Goal: Task Accomplishment & Management: Manage account settings

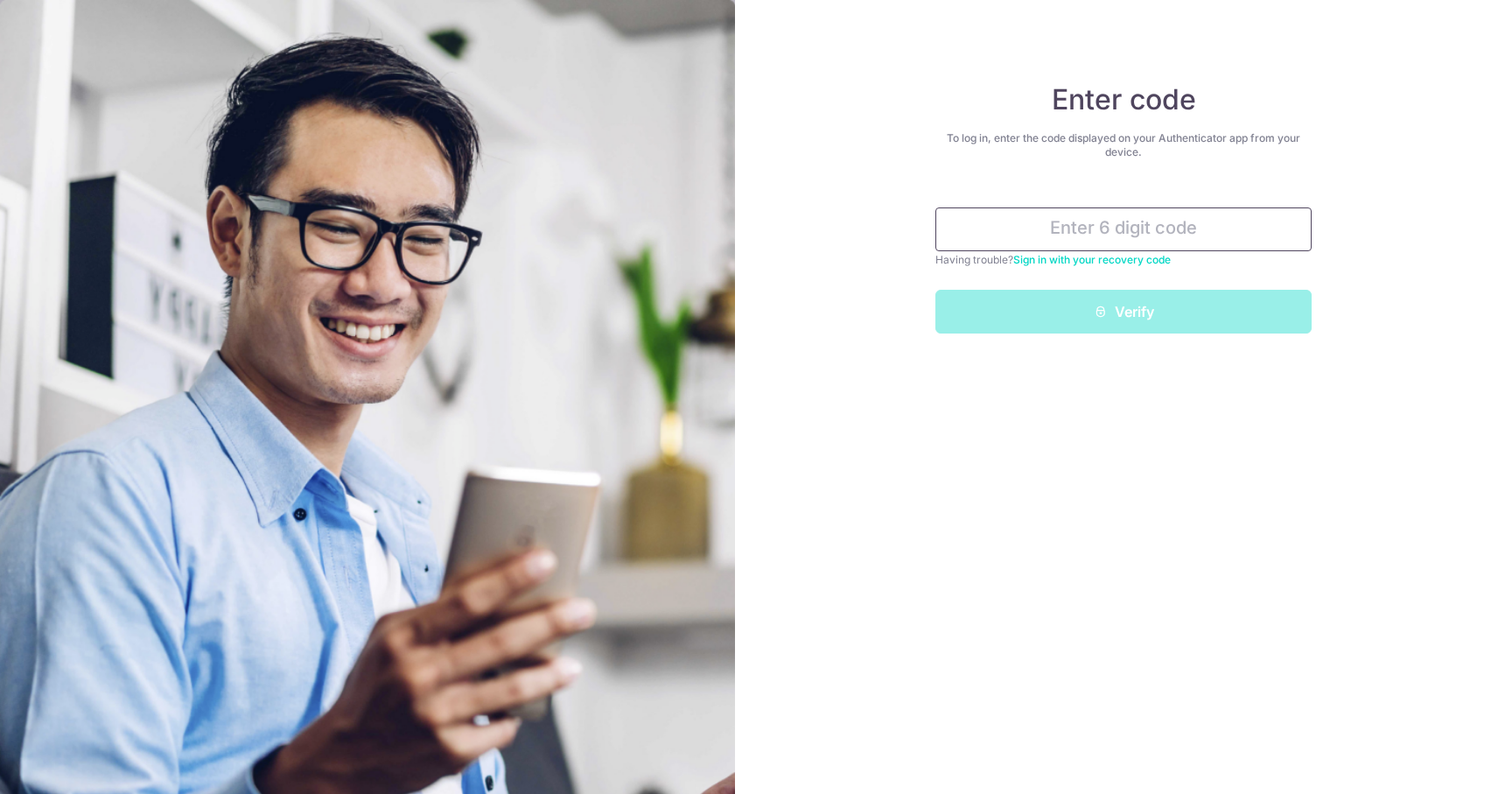
click at [1049, 227] on input "text" at bounding box center [1124, 229] width 377 height 44
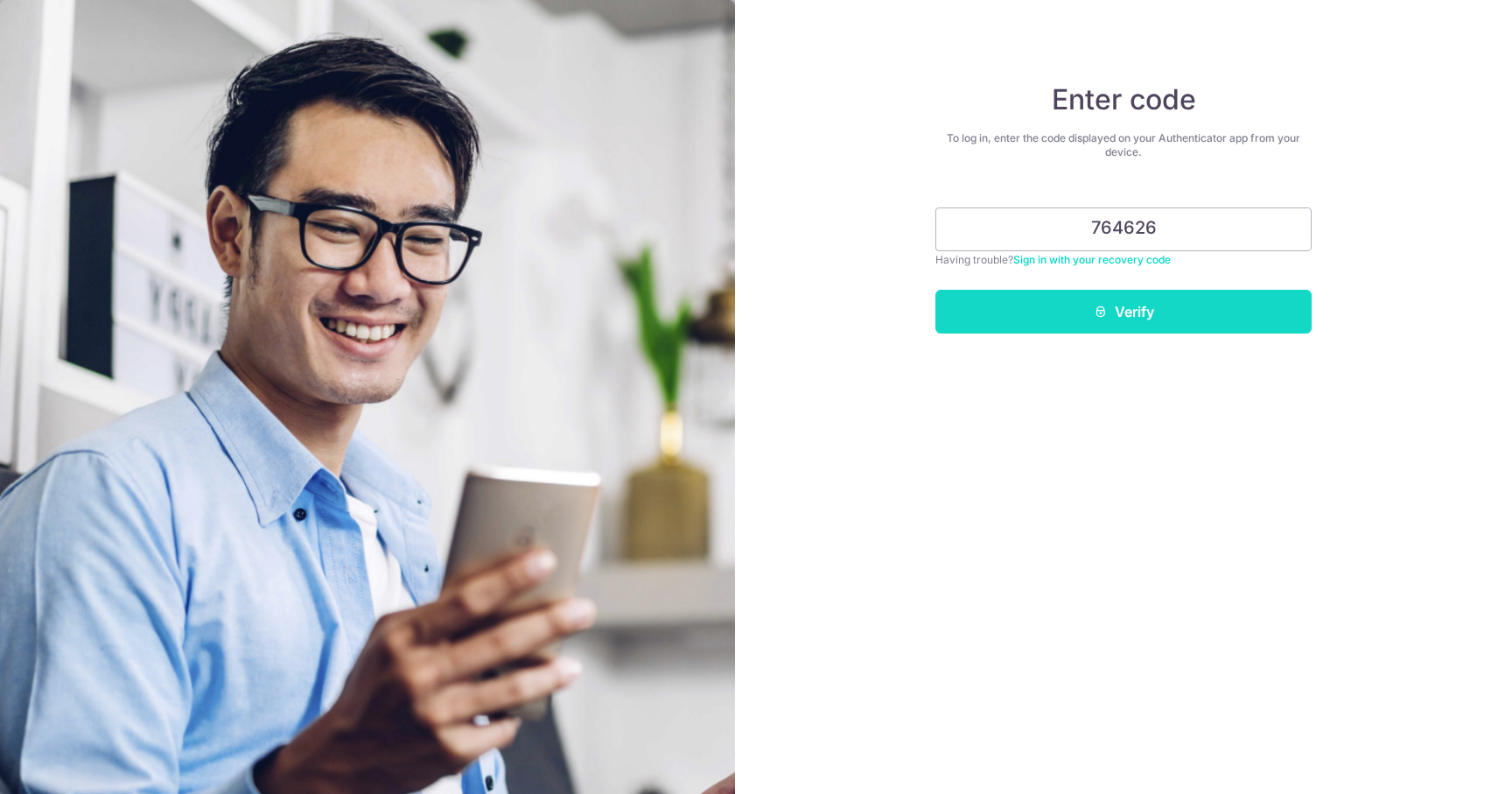
type input "764626"
click at [1086, 309] on button "Verify" at bounding box center [1124, 311] width 377 height 44
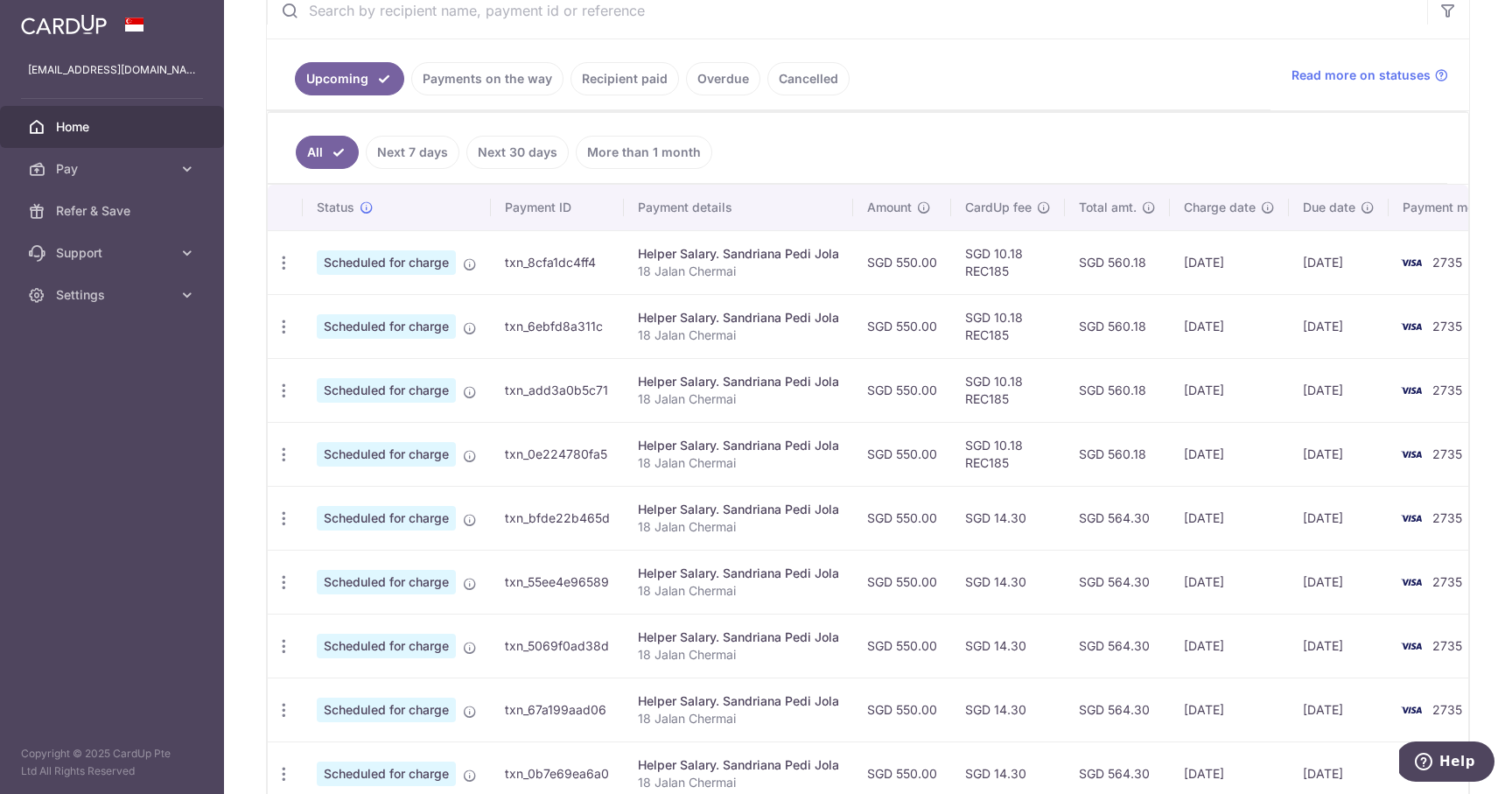
scroll to position [352, 0]
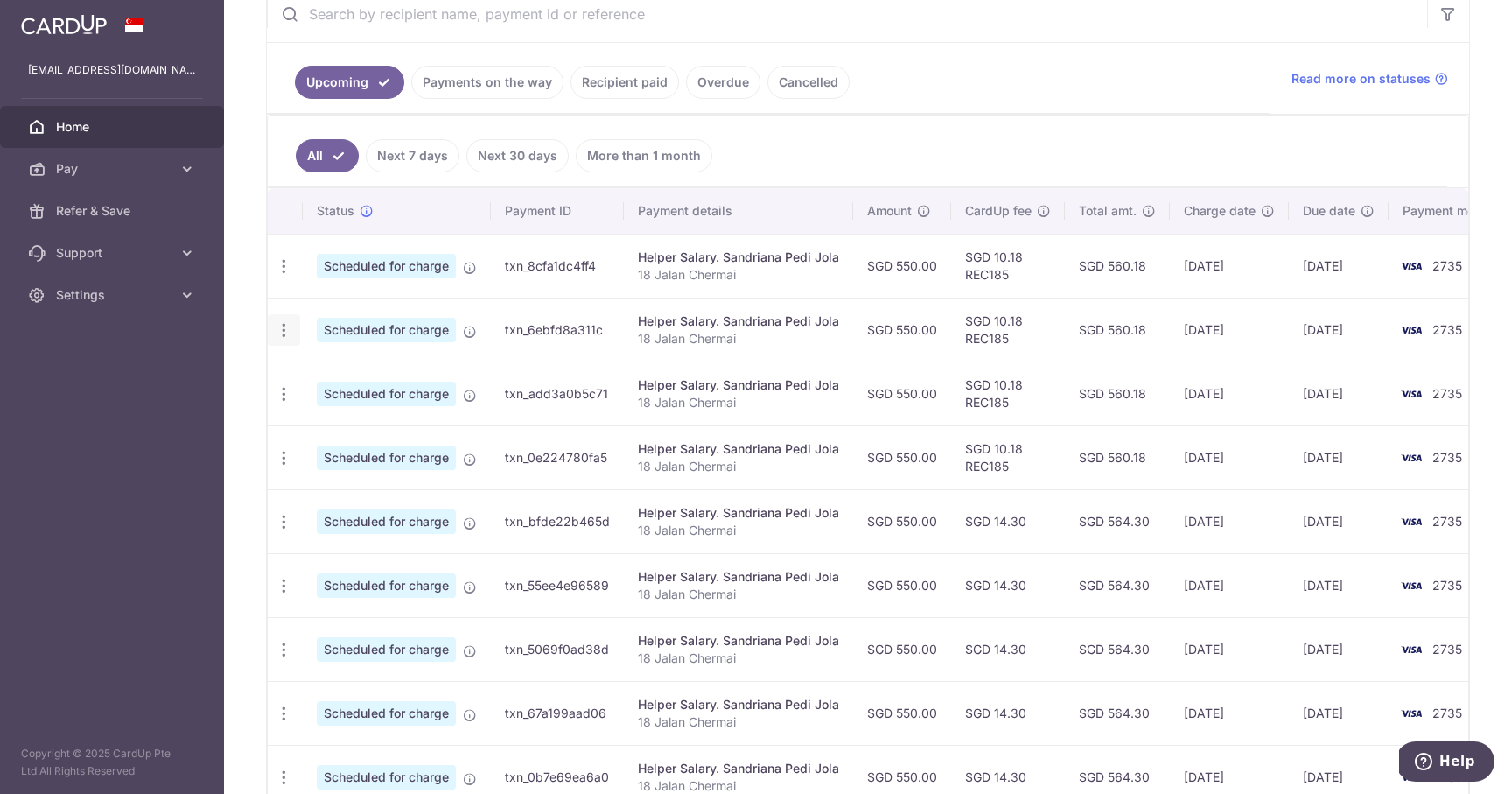
click at [284, 334] on icon "button" at bounding box center [284, 330] width 18 height 18
click at [325, 381] on span "Update payment" at bounding box center [377, 378] width 119 height 21
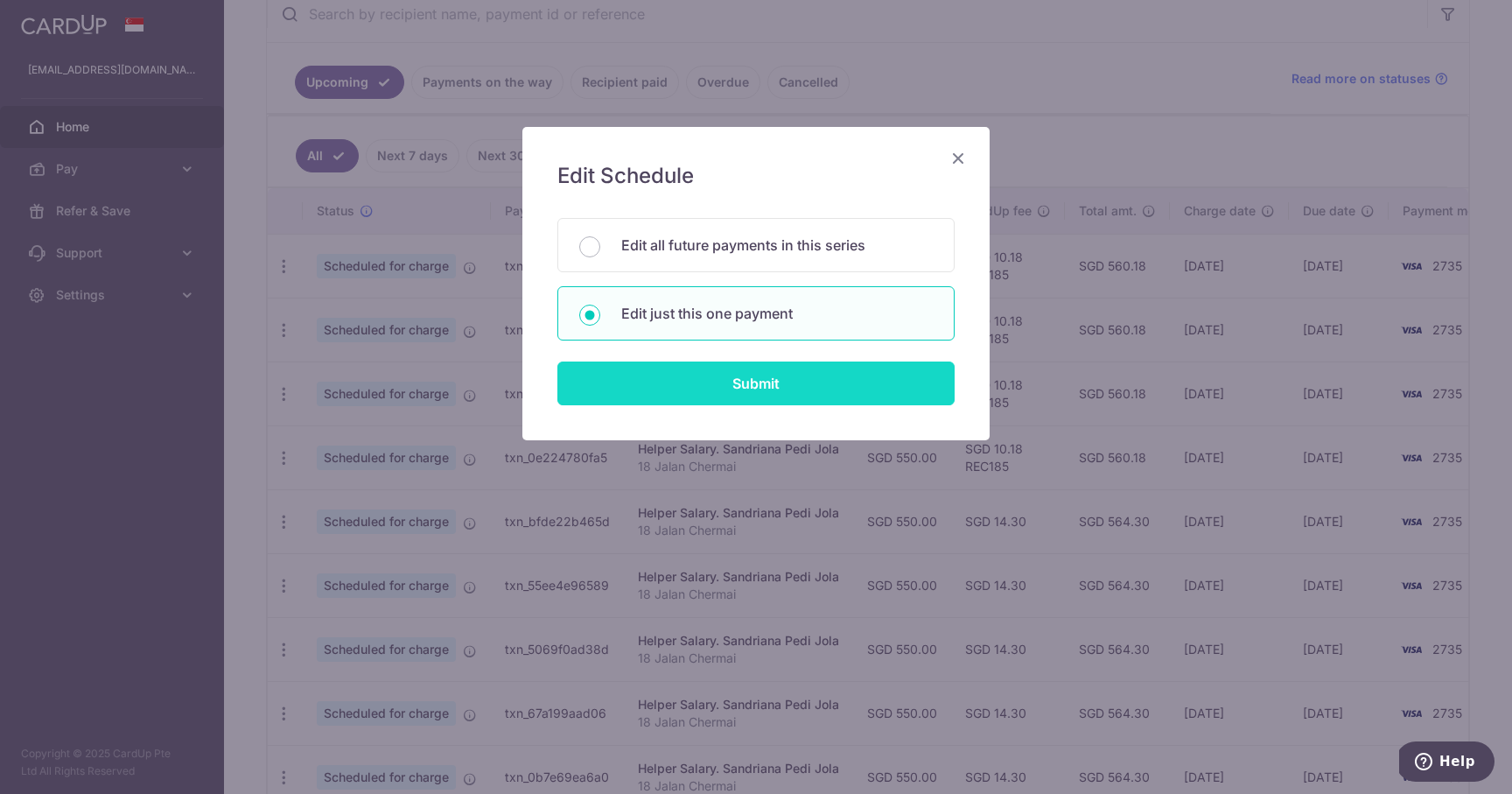
click at [655, 389] on input "Submit" at bounding box center [756, 383] width 397 height 44
radio input "true"
type input "550.00"
type input "[DATE]"
type input "18 Jalan Chermai"
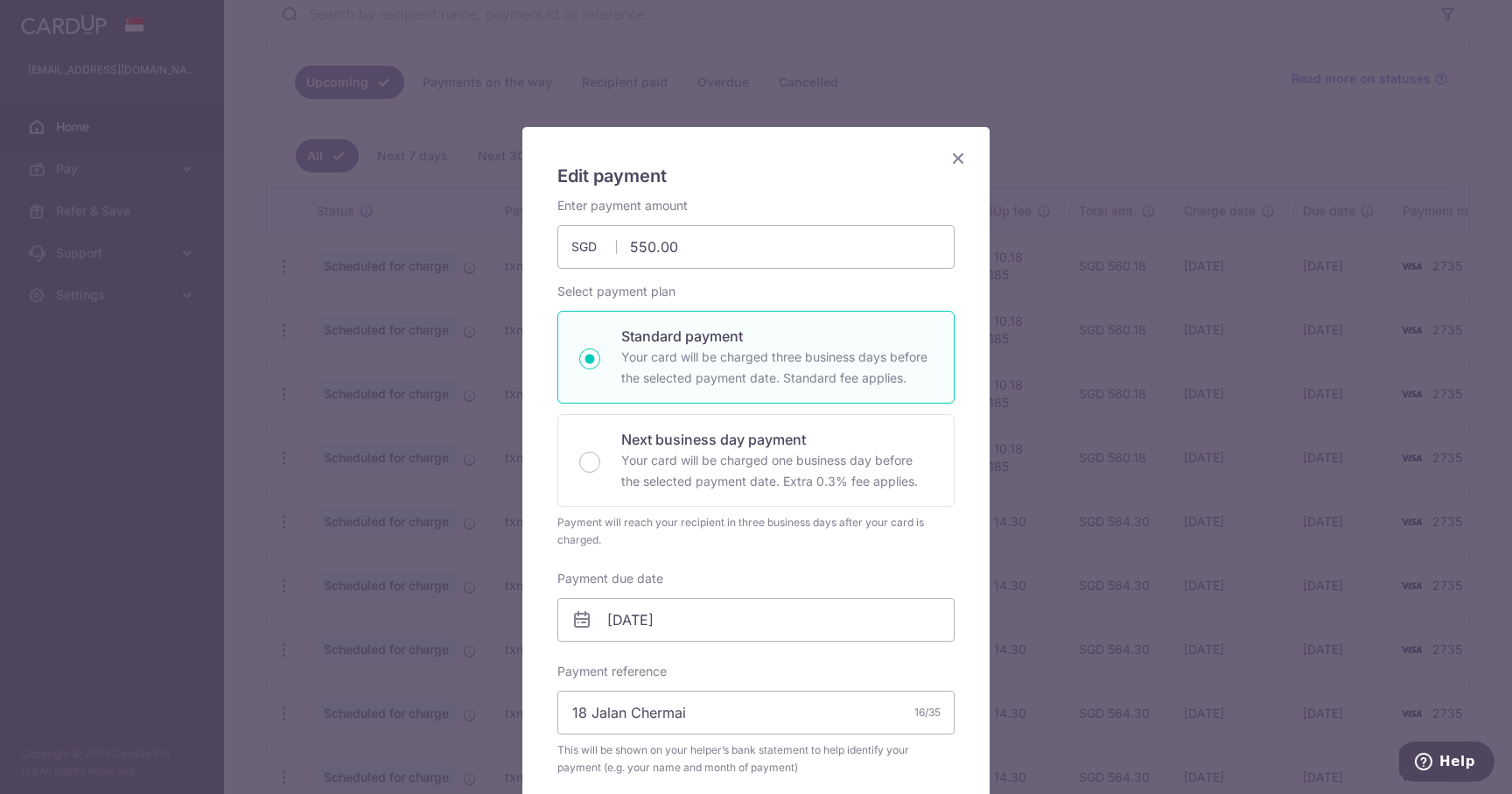
type input "REC185"
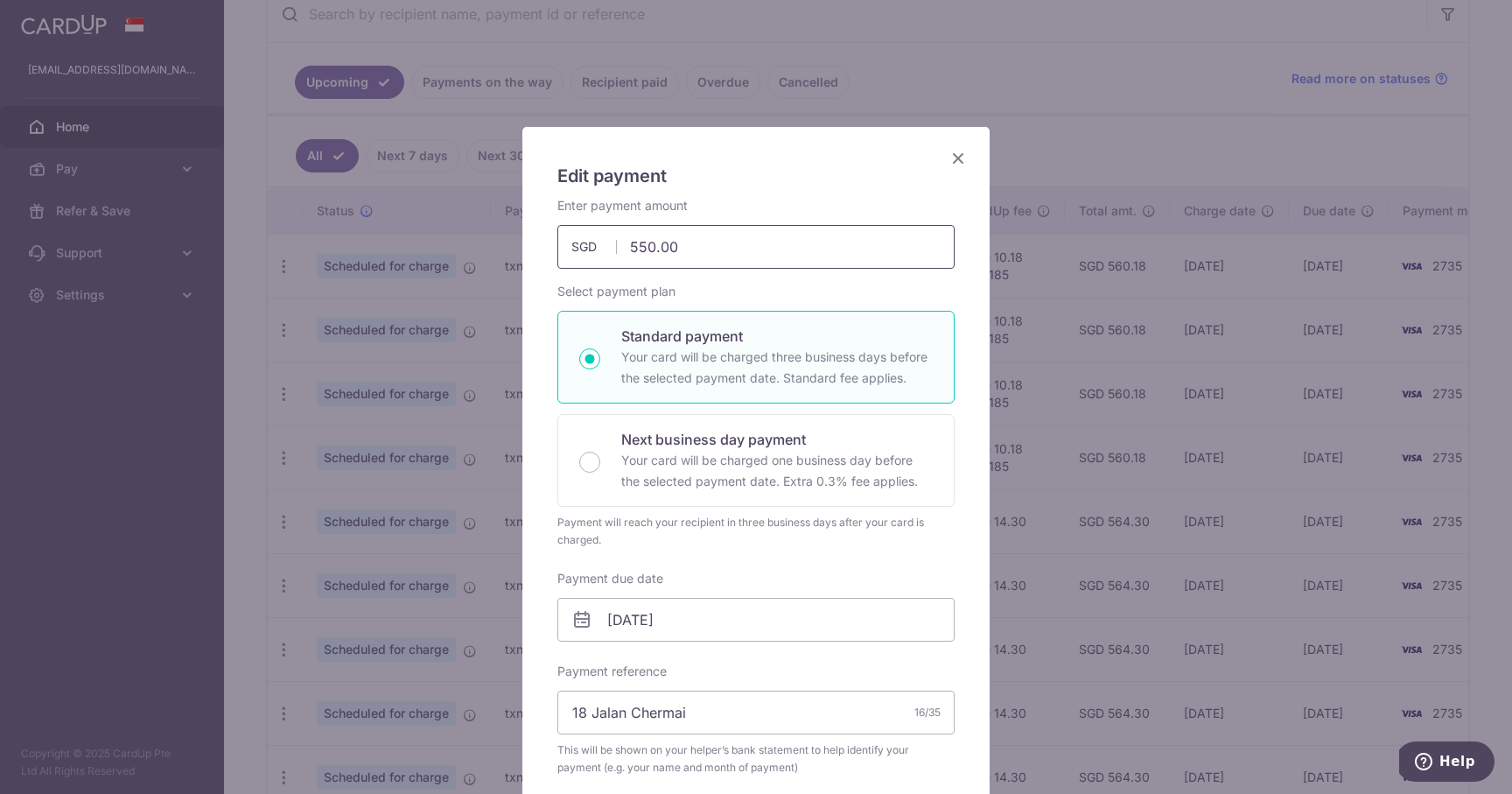
click at [634, 242] on input "550.00" at bounding box center [756, 246] width 397 height 44
type input "450.00"
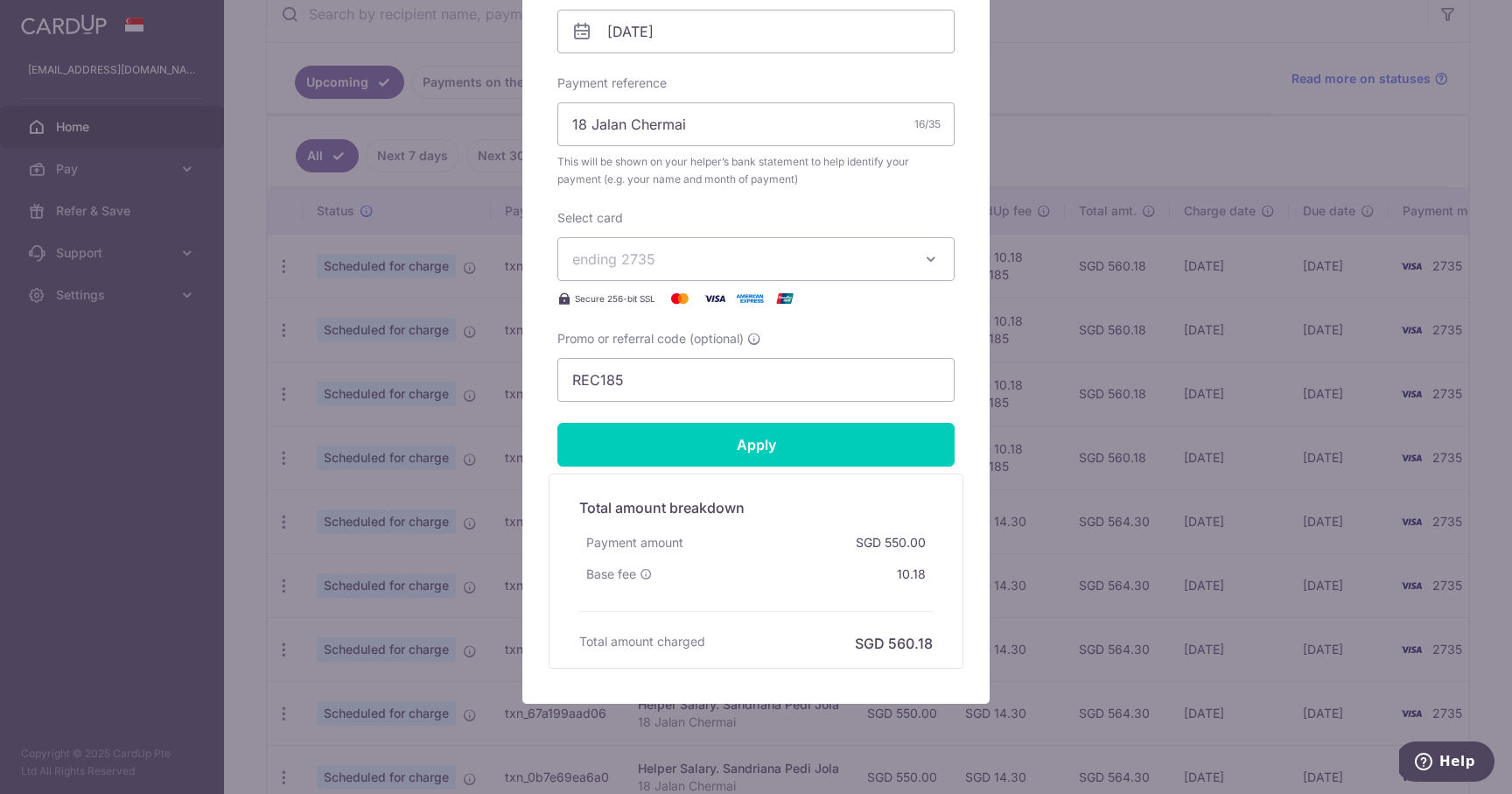
scroll to position [593, 0]
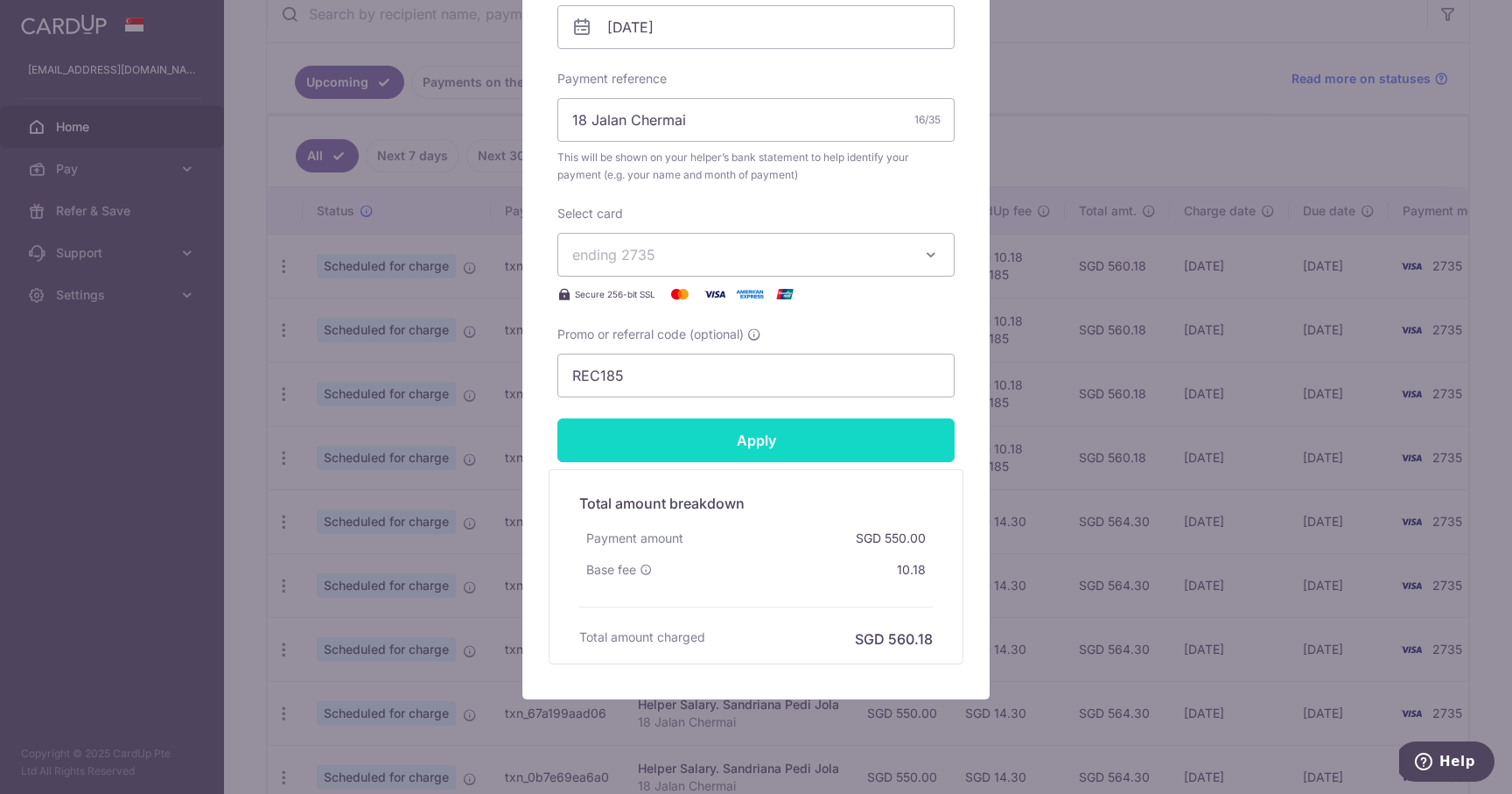
click at [721, 445] on input "Apply" at bounding box center [756, 440] width 397 height 44
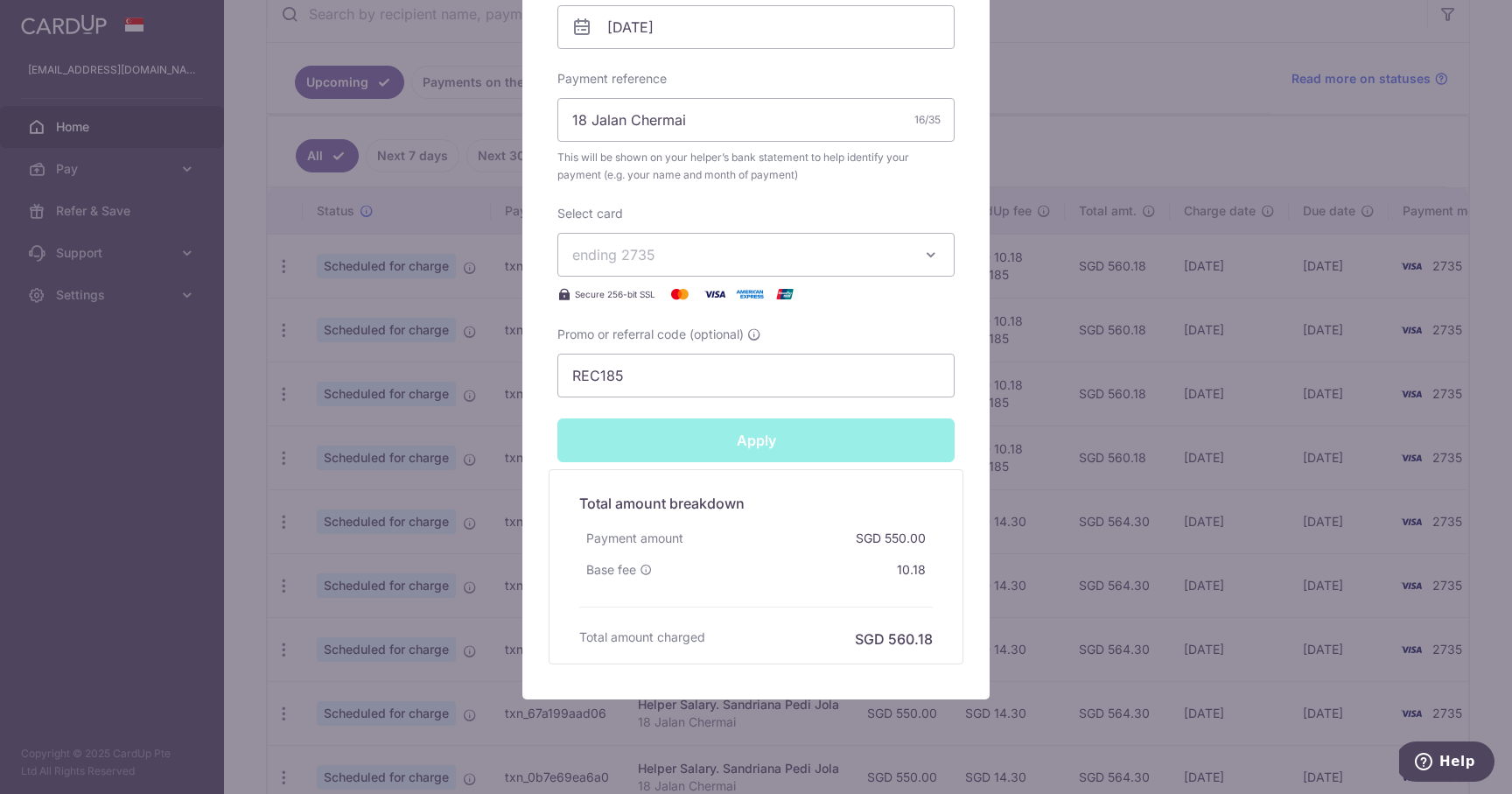
type input "Successfully Applied"
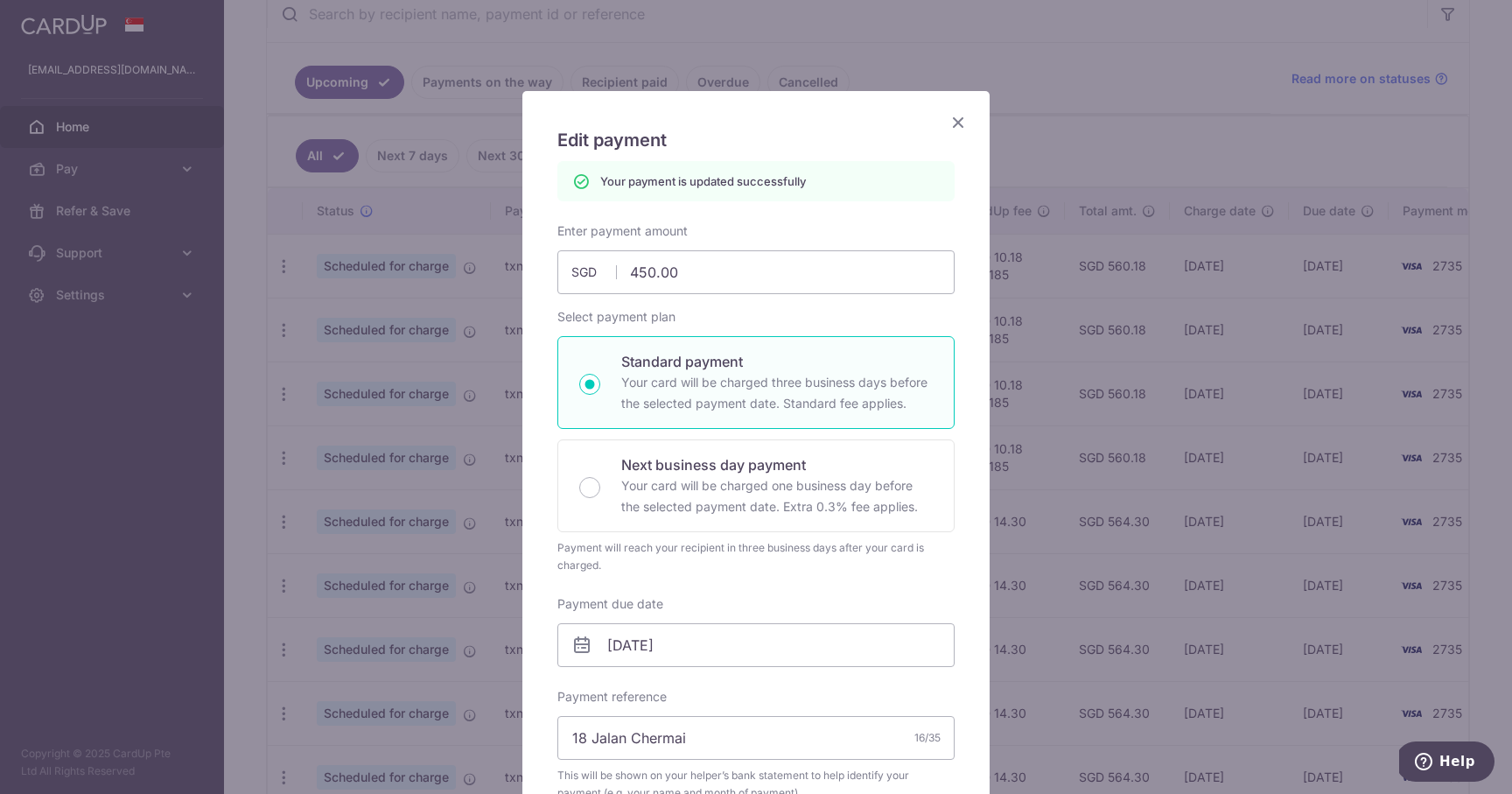
scroll to position [0, 0]
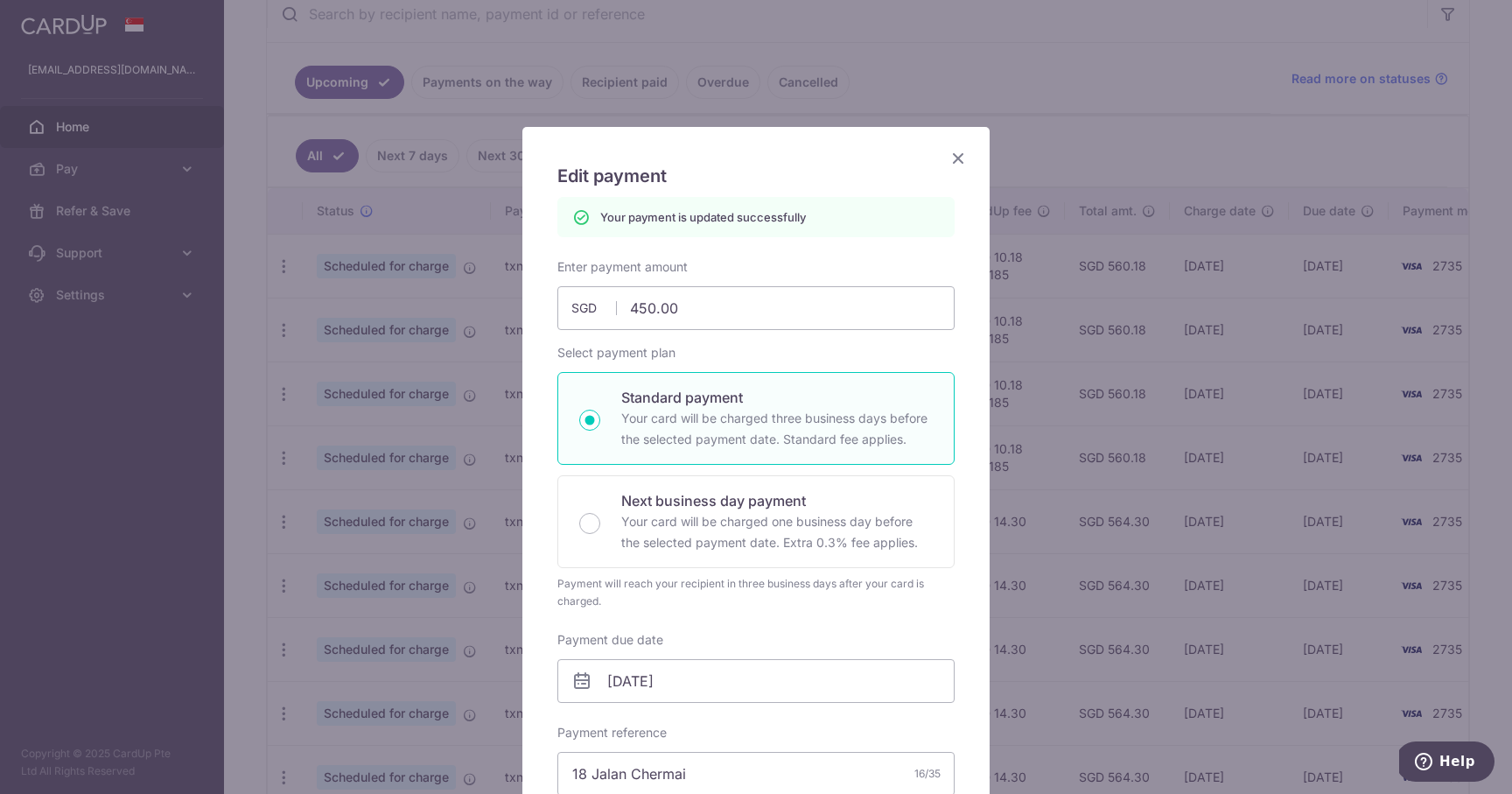
click at [955, 154] on icon "Close" at bounding box center [957, 158] width 21 height 22
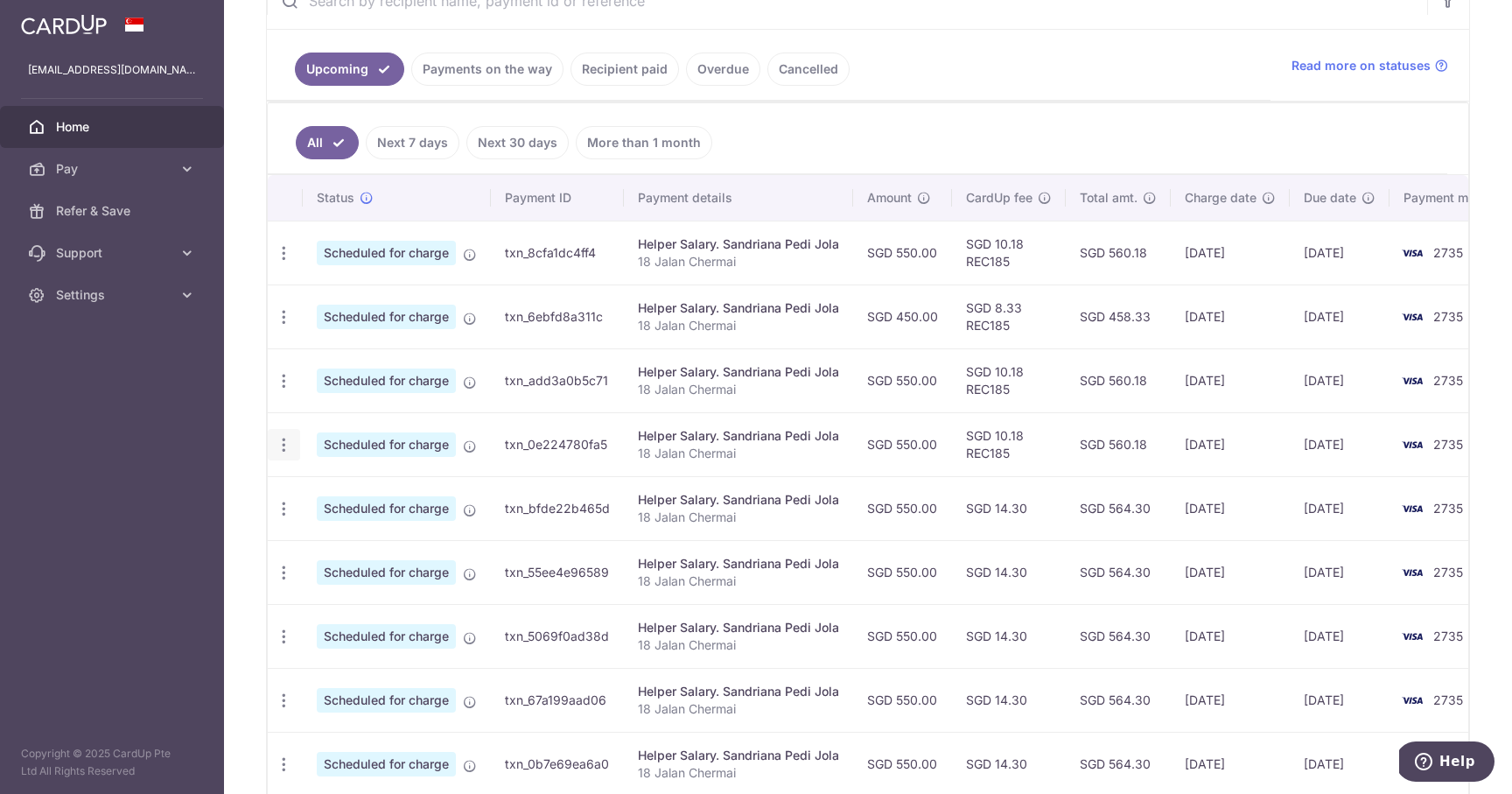
scroll to position [382, 0]
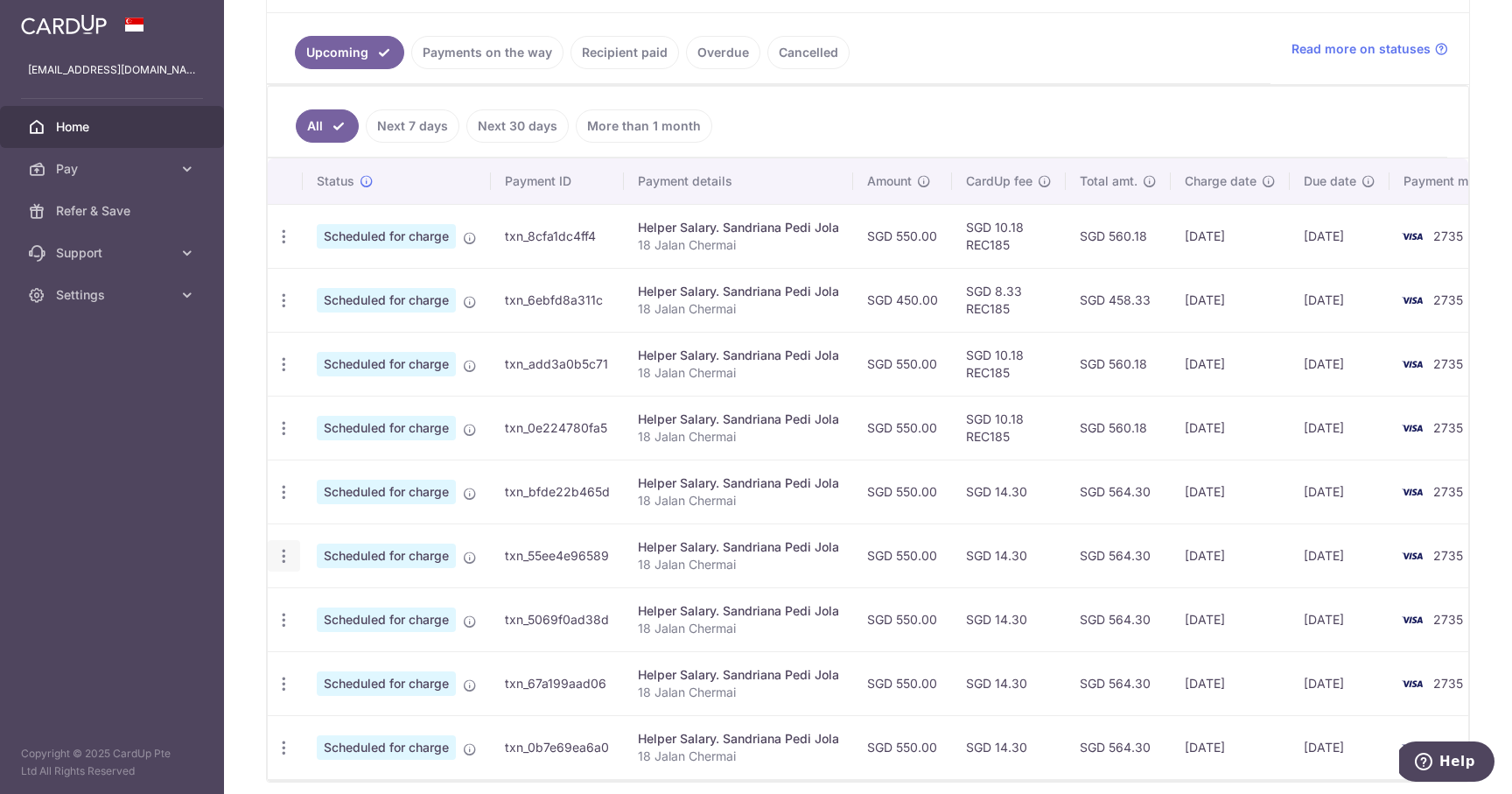
click at [283, 557] on icon "button" at bounding box center [284, 556] width 18 height 18
click at [331, 597] on span "Update payment" at bounding box center [377, 603] width 119 height 21
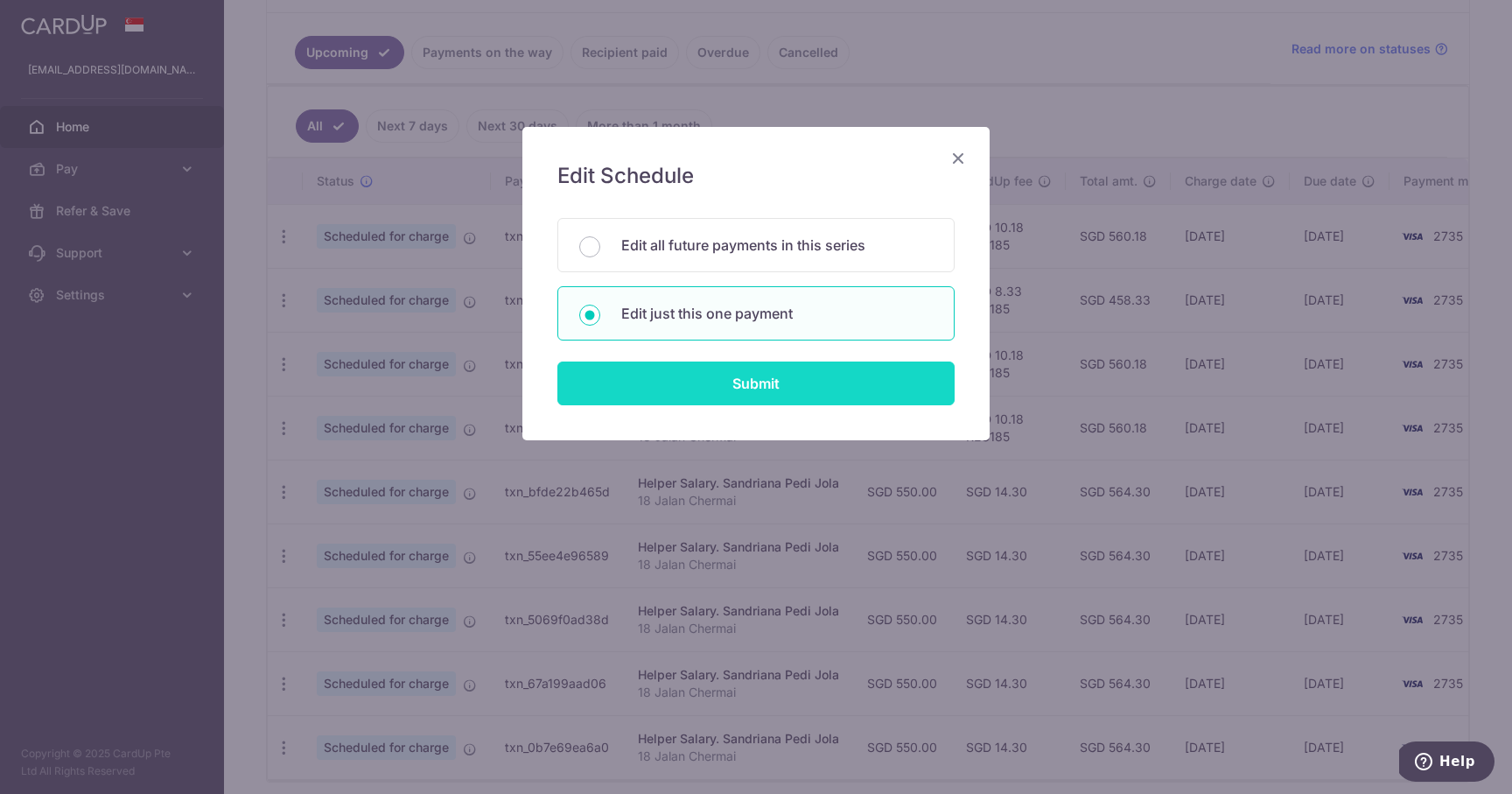
click at [685, 384] on input "Submit" at bounding box center [756, 383] width 397 height 44
radio input "true"
type input "550.00"
type input "[DATE]"
type input "18 Jalan Chermai"
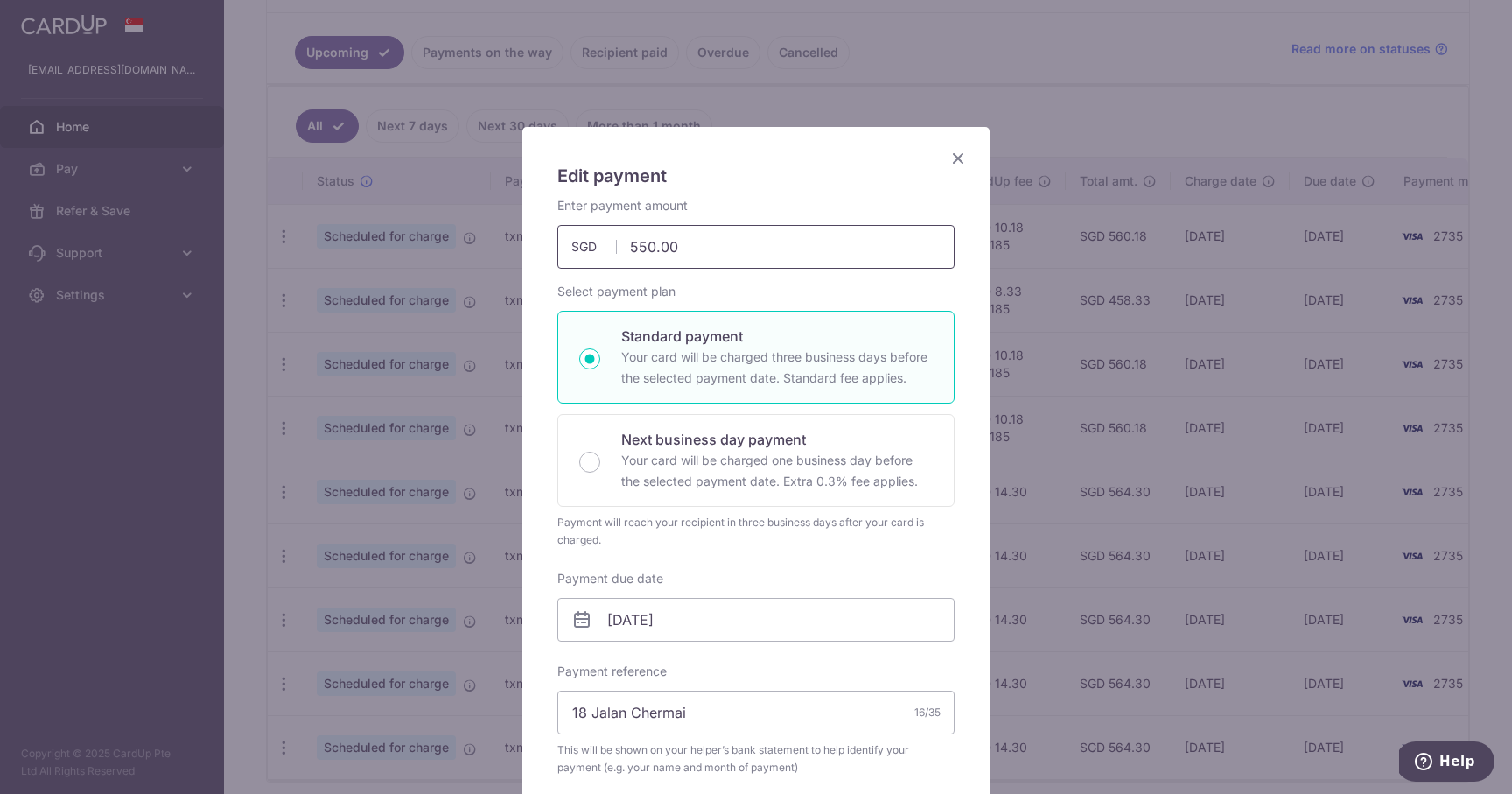
click at [633, 248] on input "550.00" at bounding box center [756, 246] width 397 height 44
type input "450.00"
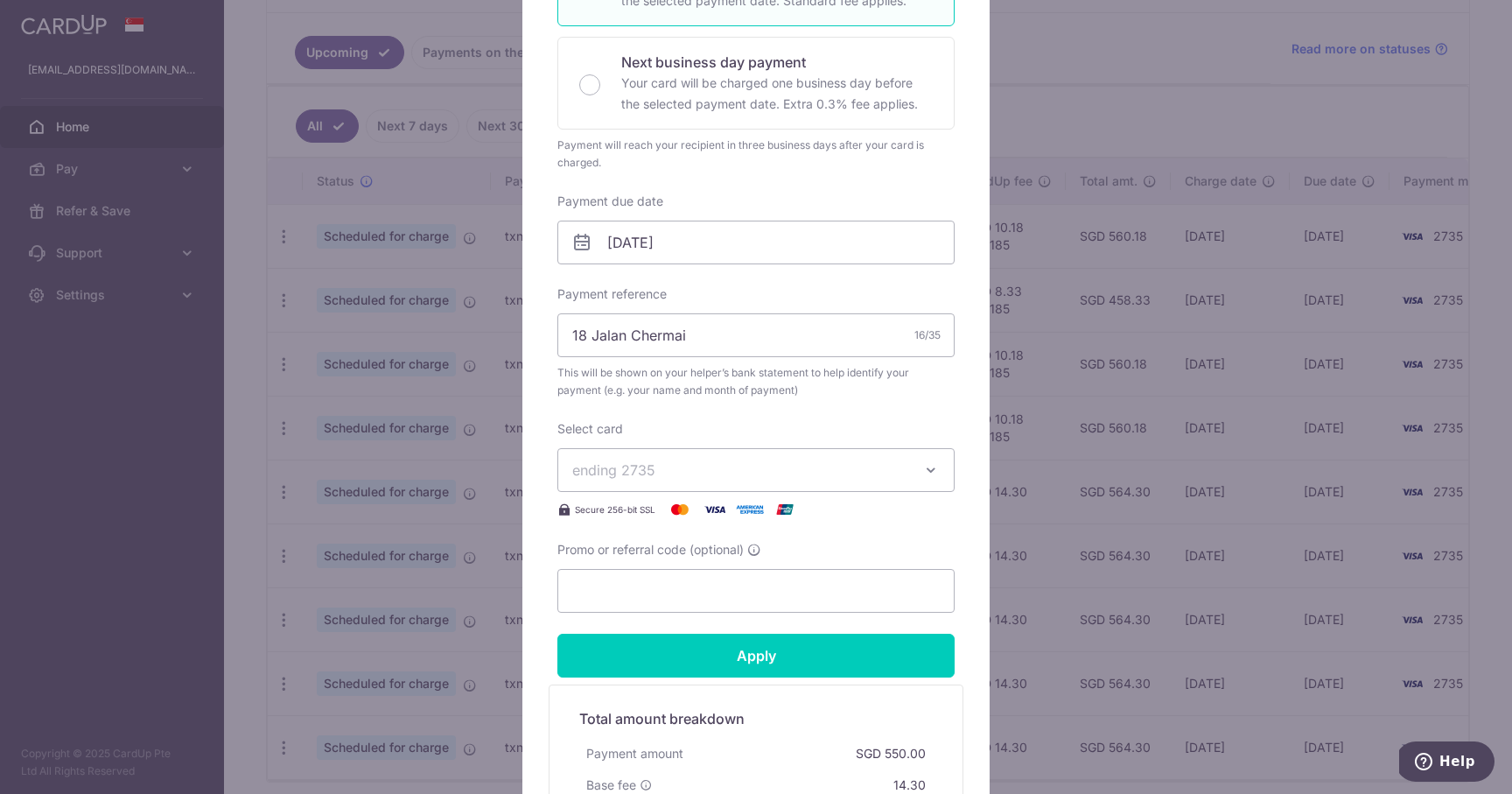
scroll to position [431, 0]
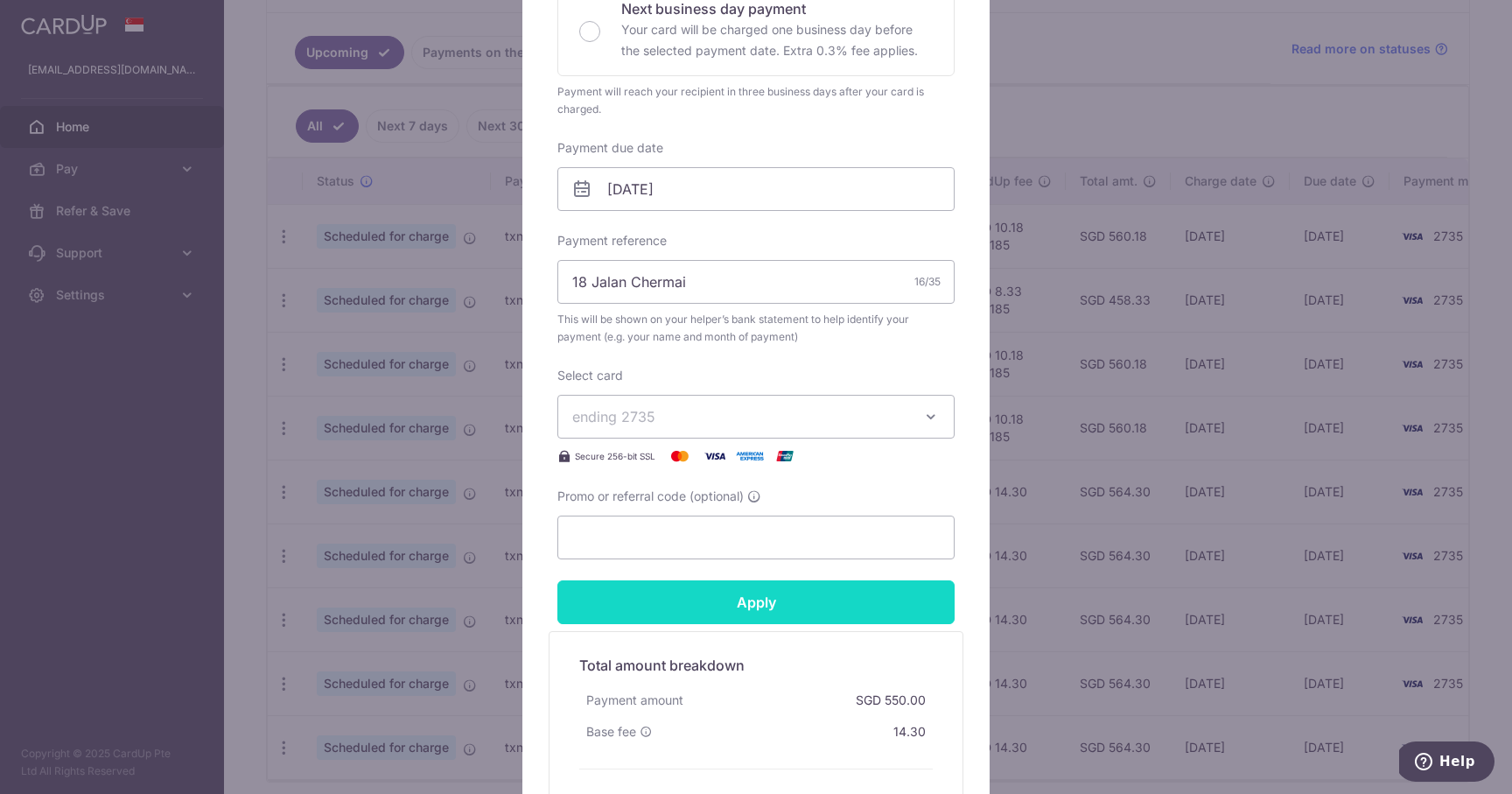
click at [666, 610] on input "Apply" at bounding box center [756, 602] width 397 height 44
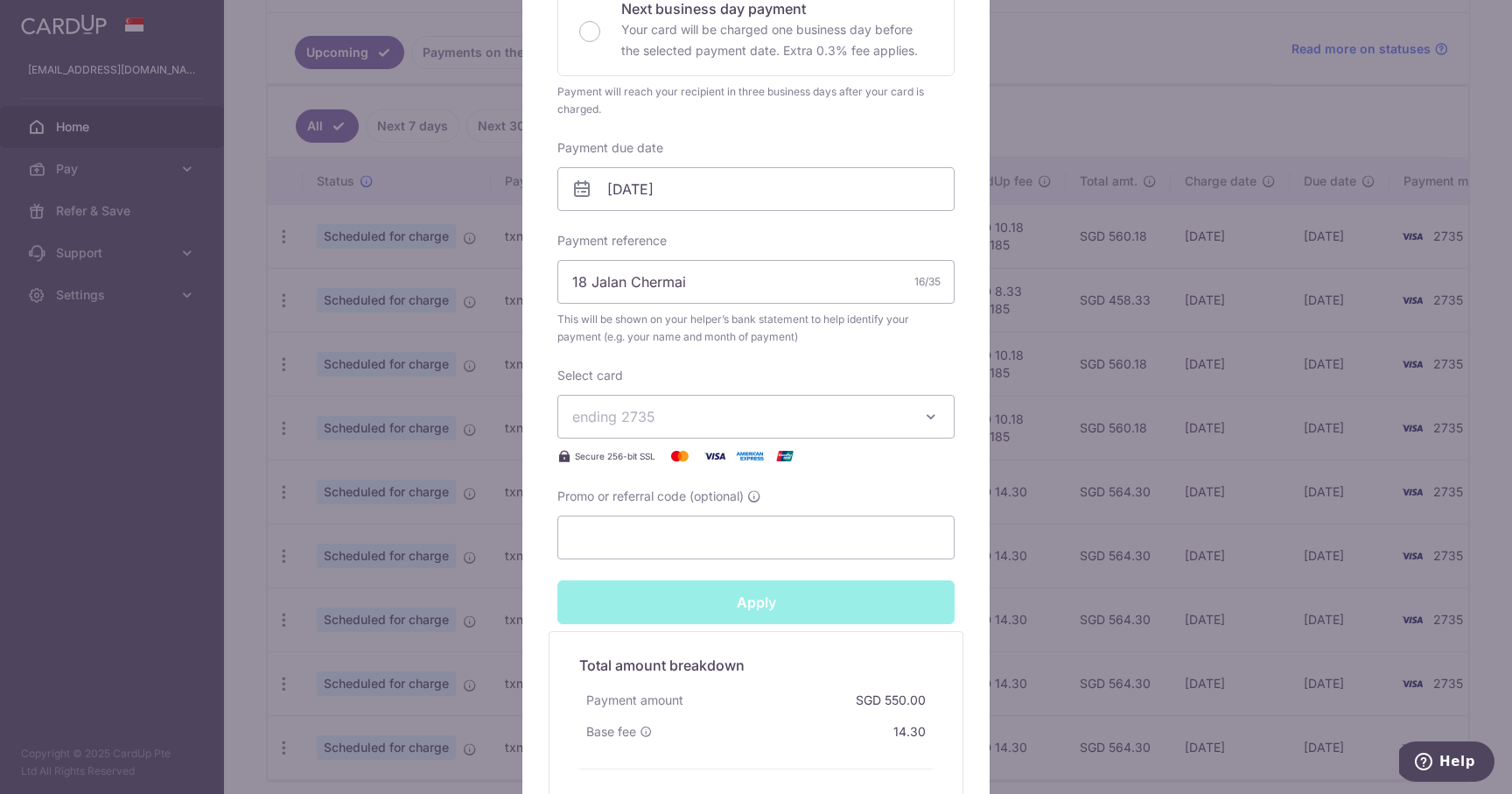
type input "Successfully Applied"
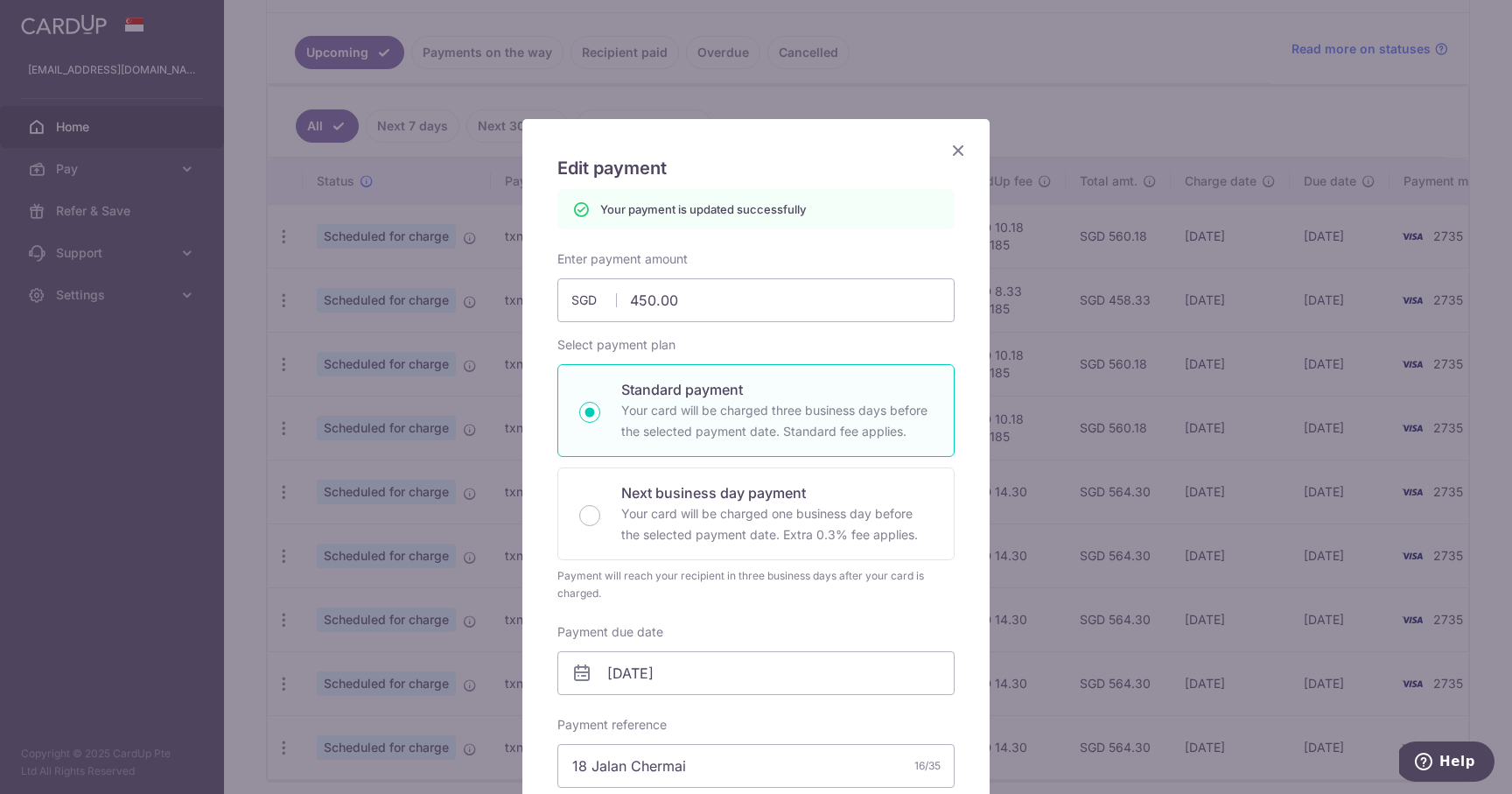
scroll to position [0, 0]
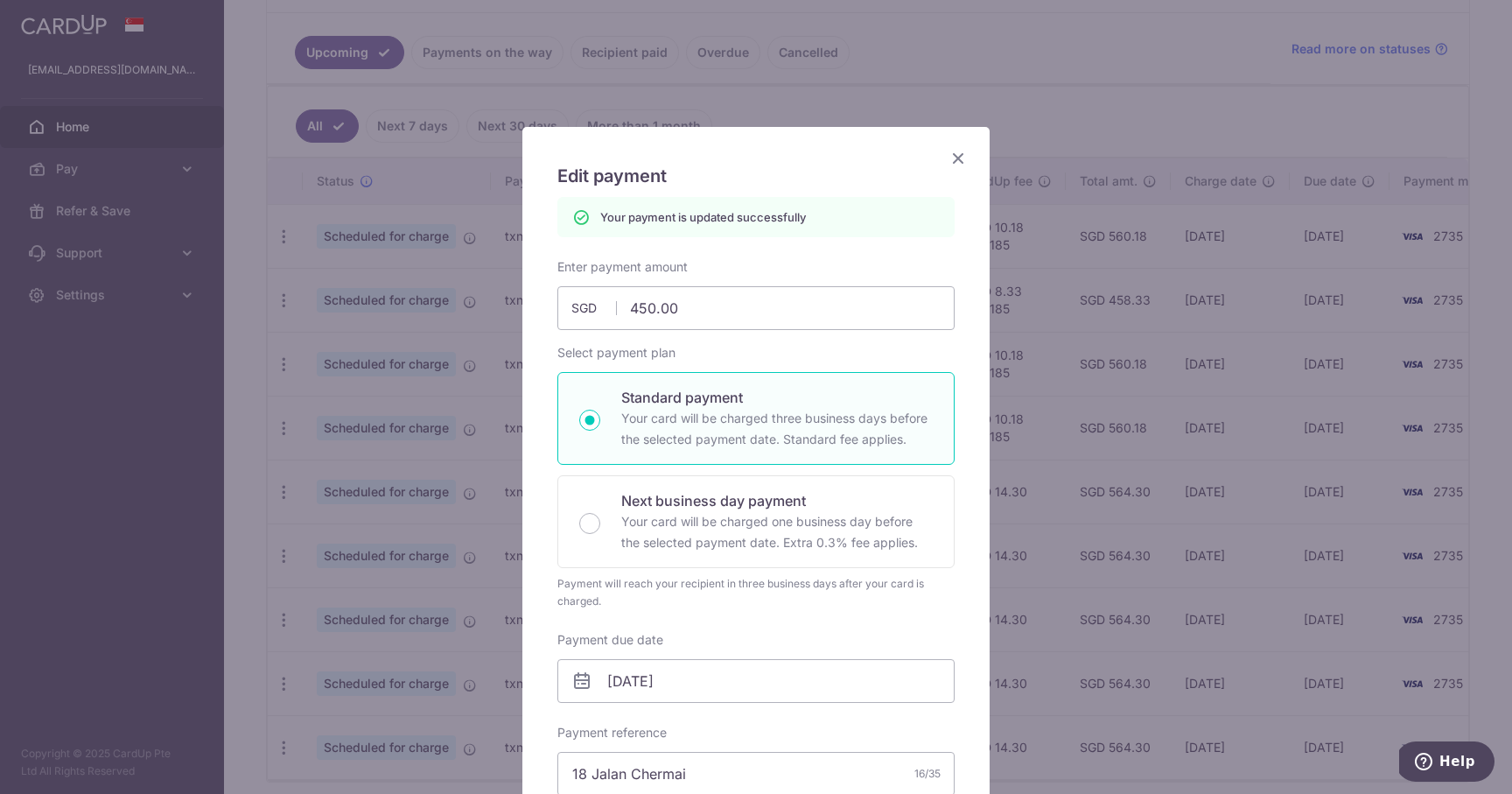
click at [959, 160] on icon "Close" at bounding box center [957, 158] width 21 height 22
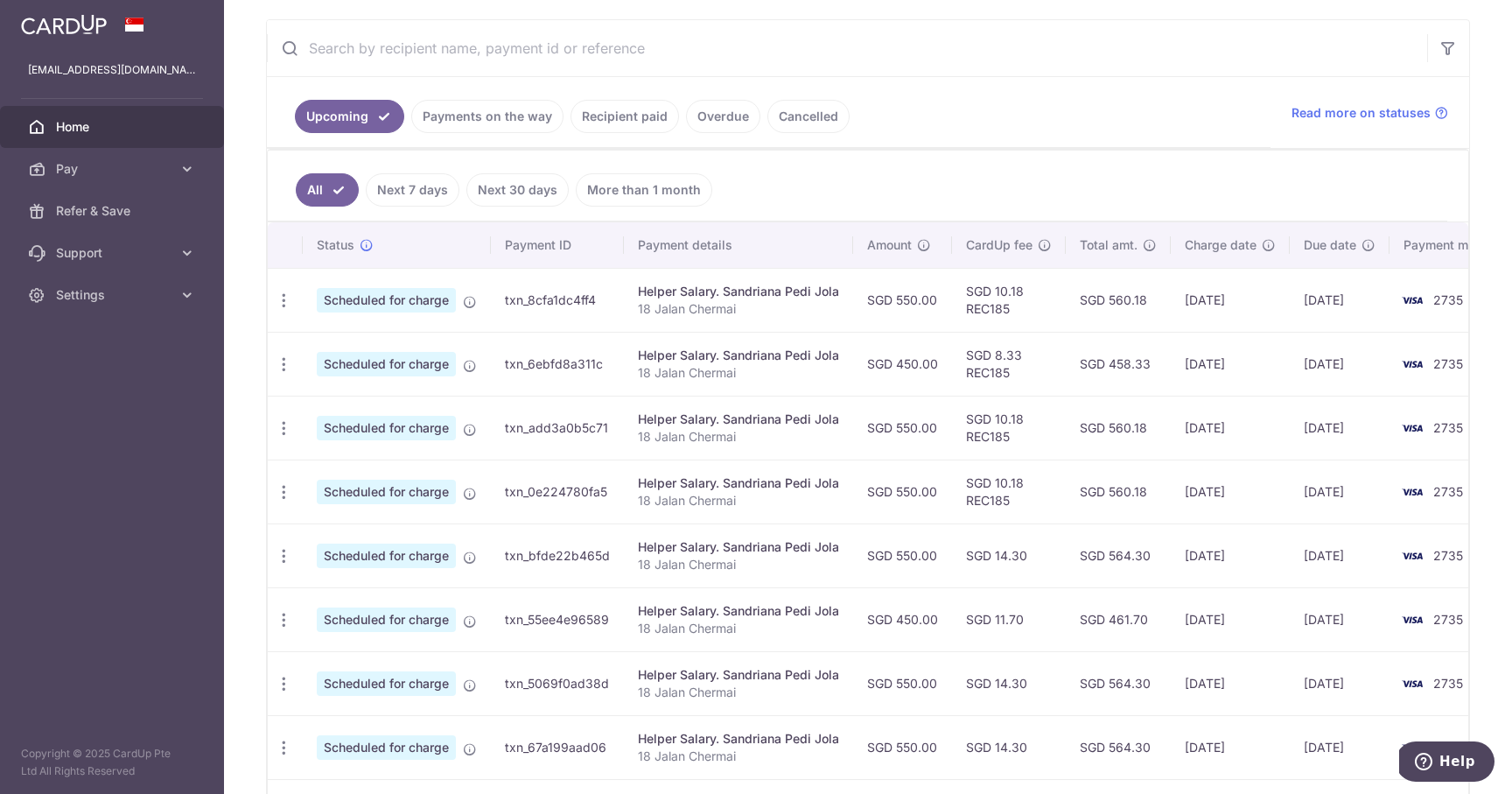
scroll to position [323, 0]
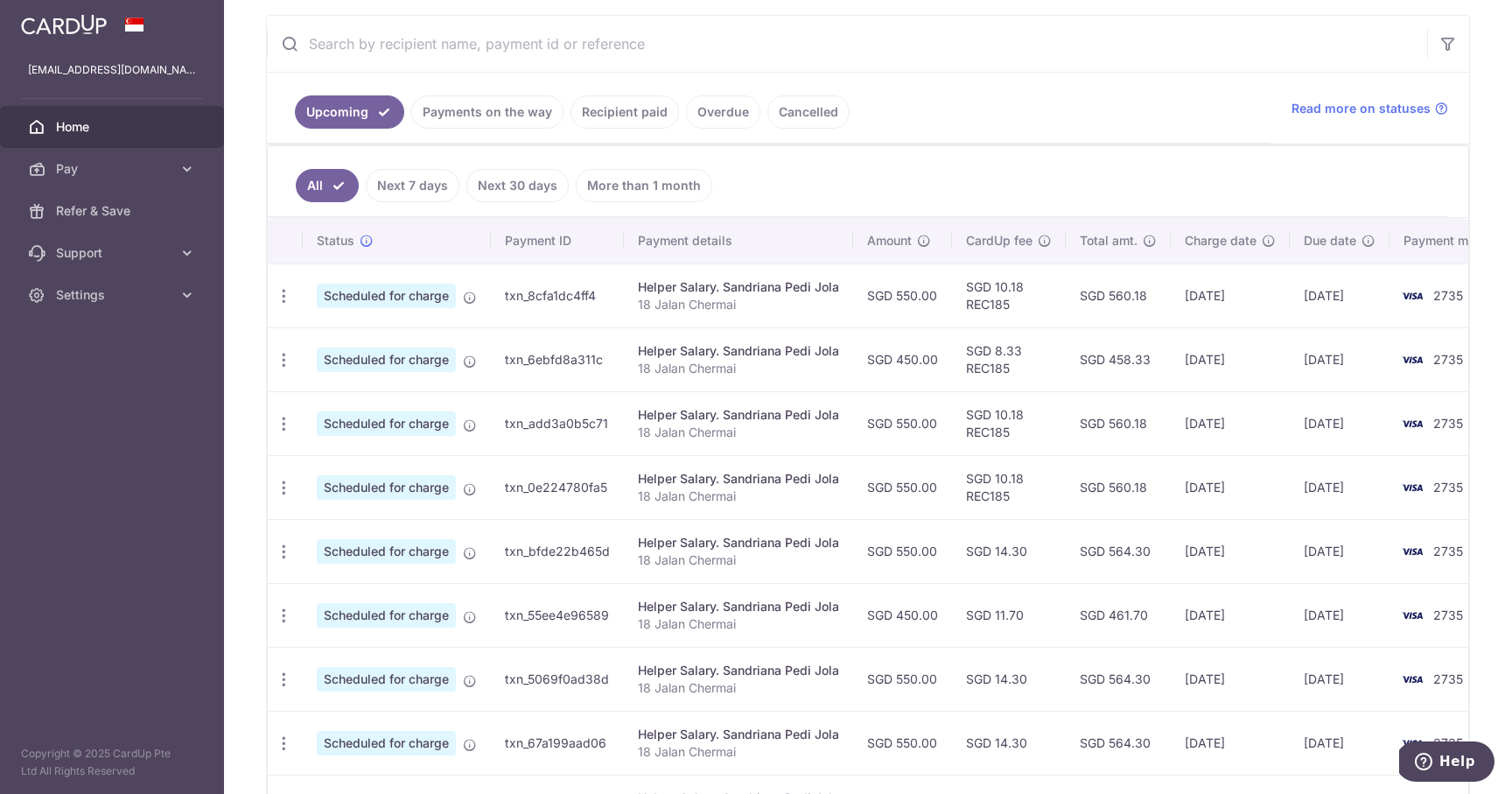
click at [1230, 624] on td "[DATE]" at bounding box center [1231, 614] width 119 height 64
click at [281, 549] on icon "button" at bounding box center [284, 552] width 18 height 18
click at [335, 601] on span "Update payment" at bounding box center [377, 599] width 119 height 21
radio input "true"
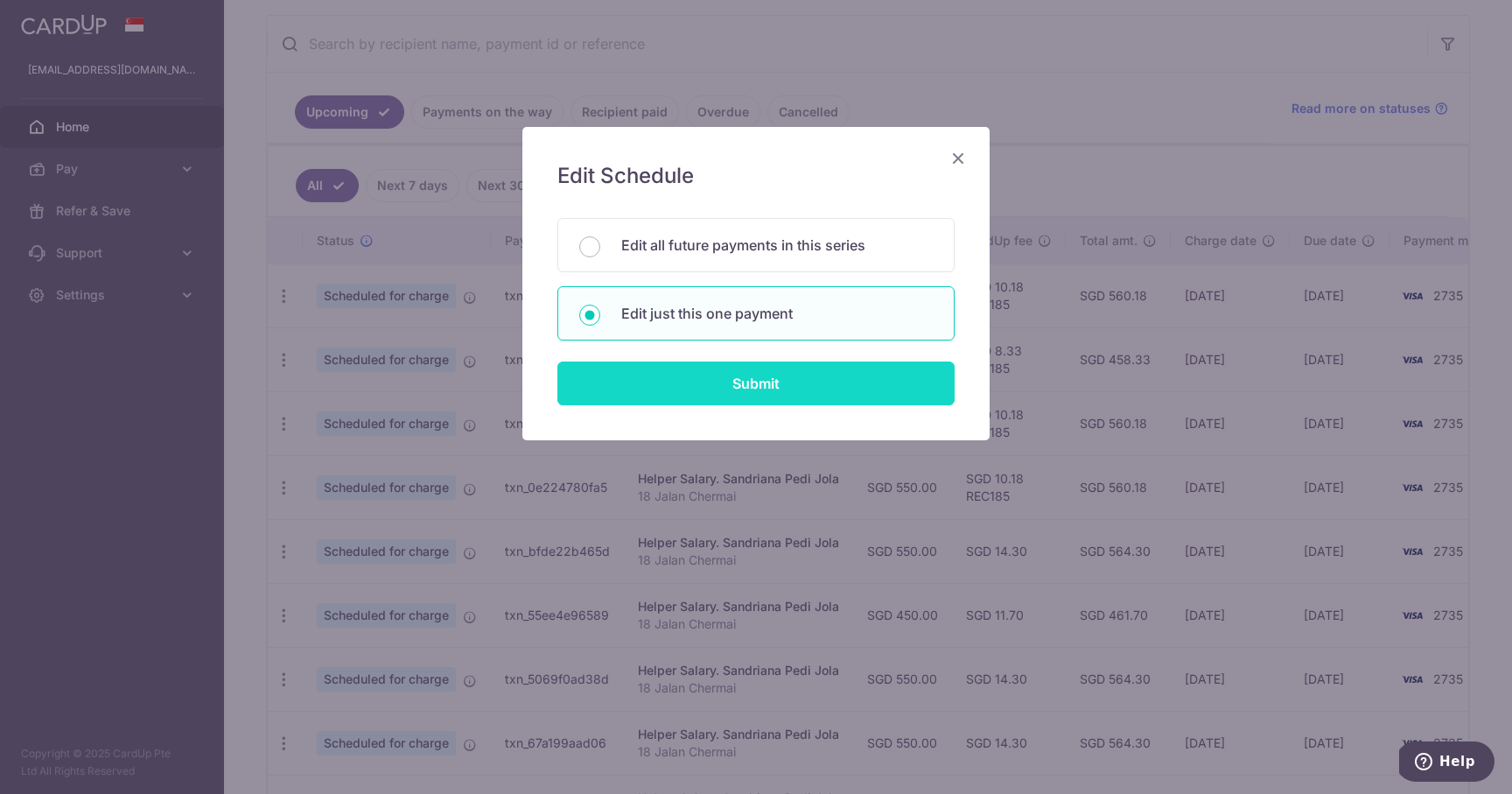
click at [623, 397] on input "Submit" at bounding box center [756, 383] width 397 height 44
radio input "true"
type input "550.00"
type input "[DATE]"
type input "18 Jalan Chermai"
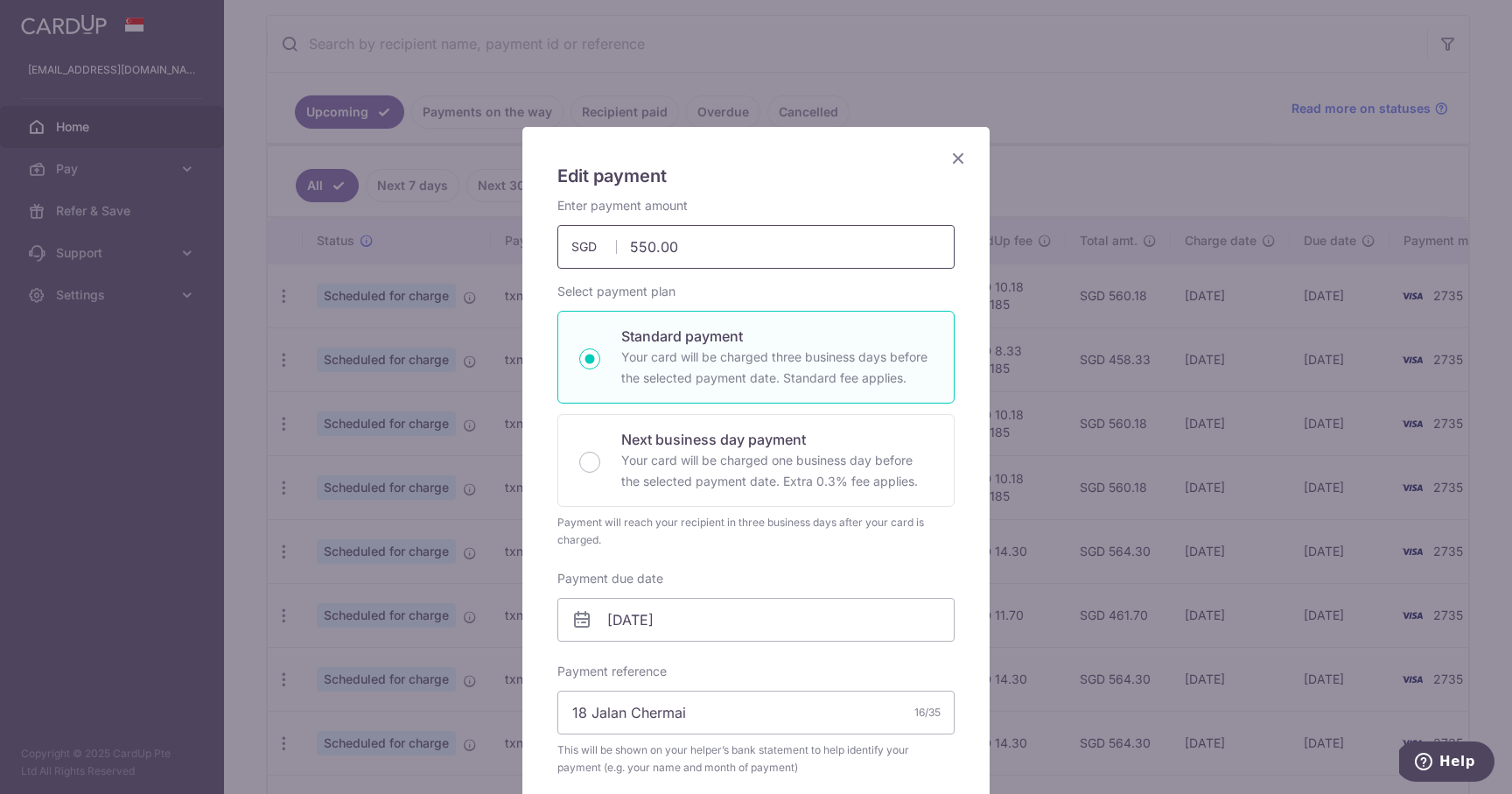
click at [632, 247] on input "550.00" at bounding box center [756, 246] width 397 height 44
type input "450.00"
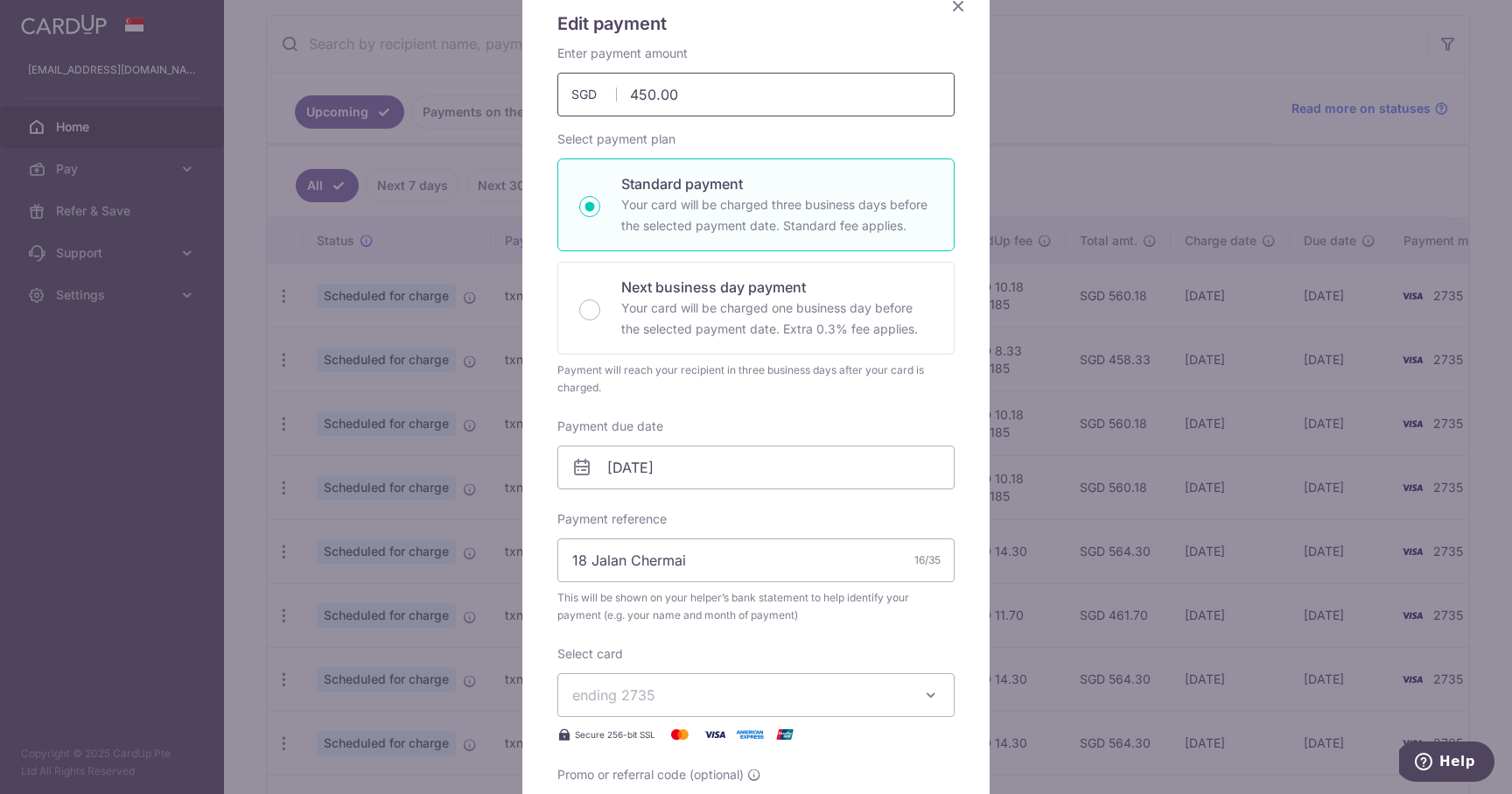
scroll to position [625, 0]
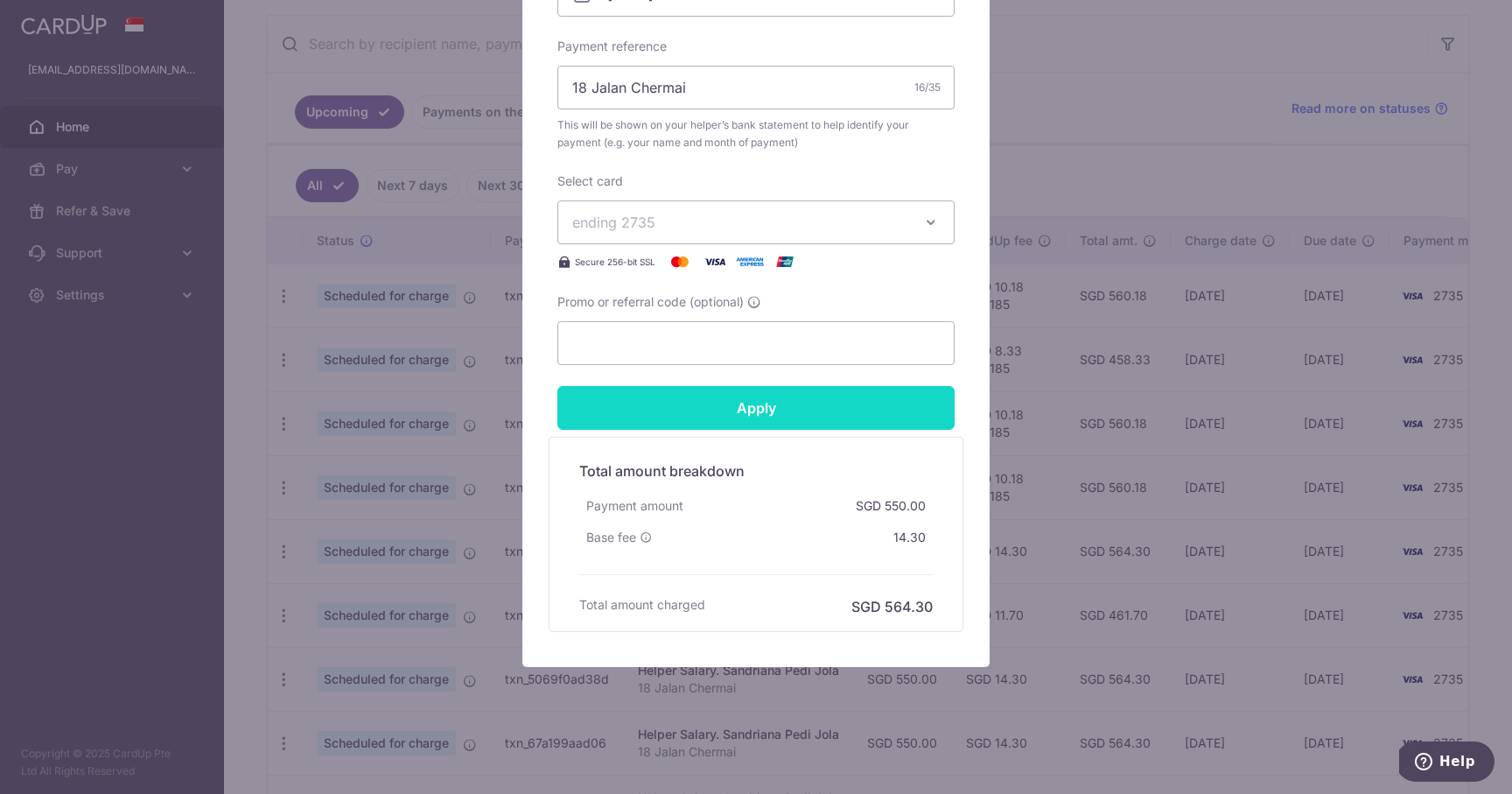
click at [706, 407] on input "Apply" at bounding box center [756, 407] width 397 height 44
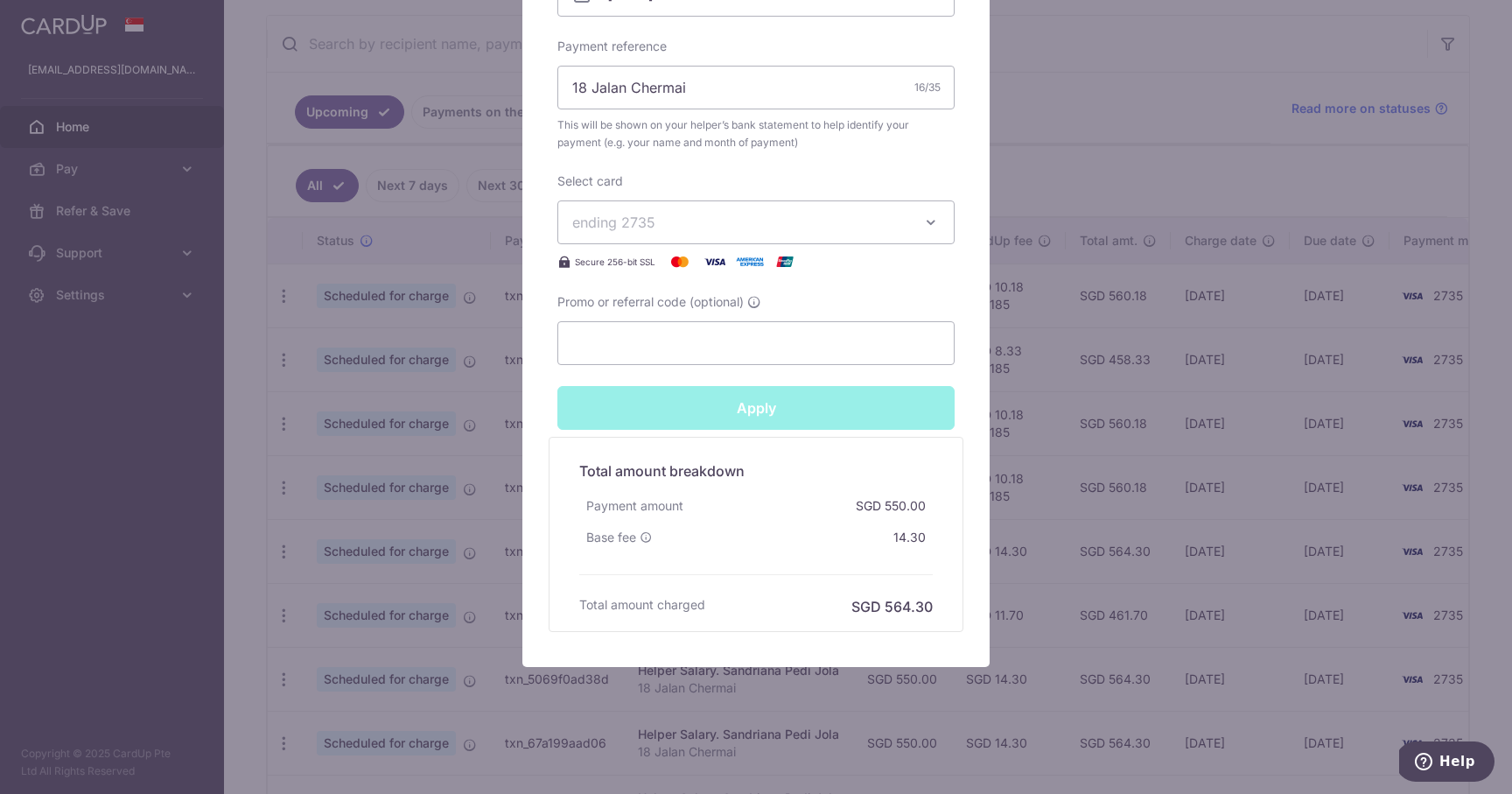
type input "Successfully Applied"
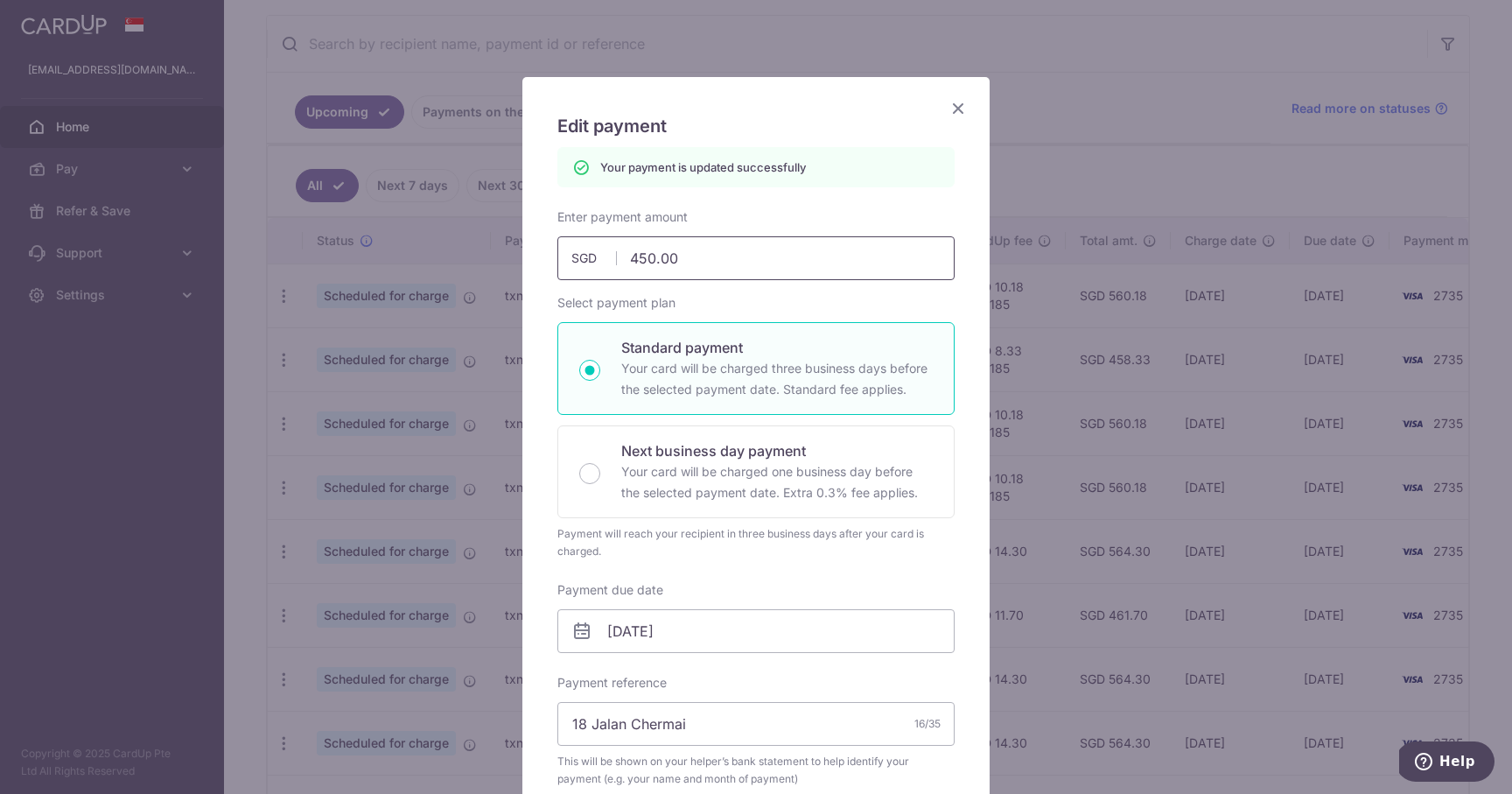
scroll to position [0, 0]
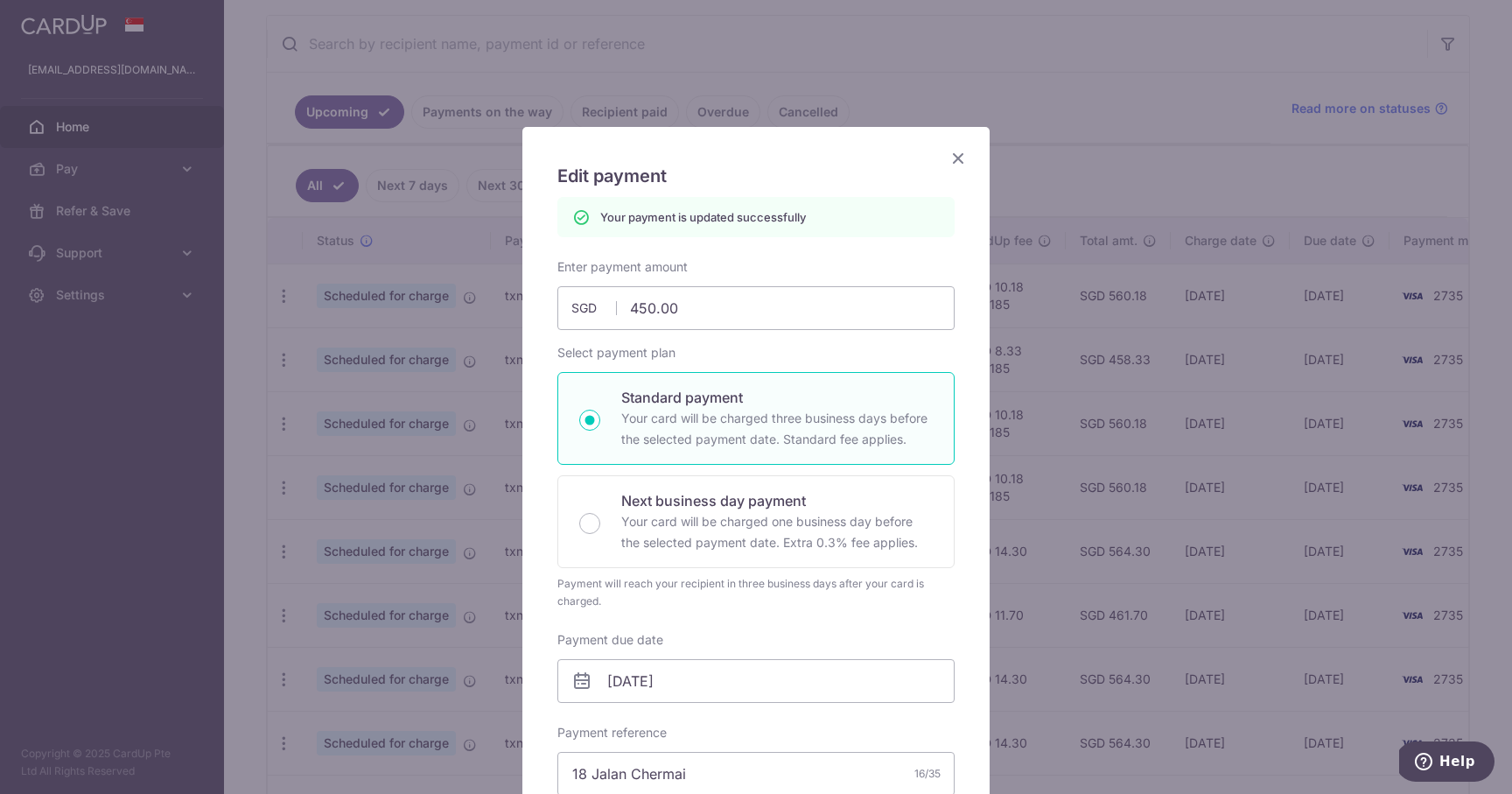
click at [956, 157] on icon "Close" at bounding box center [957, 158] width 21 height 22
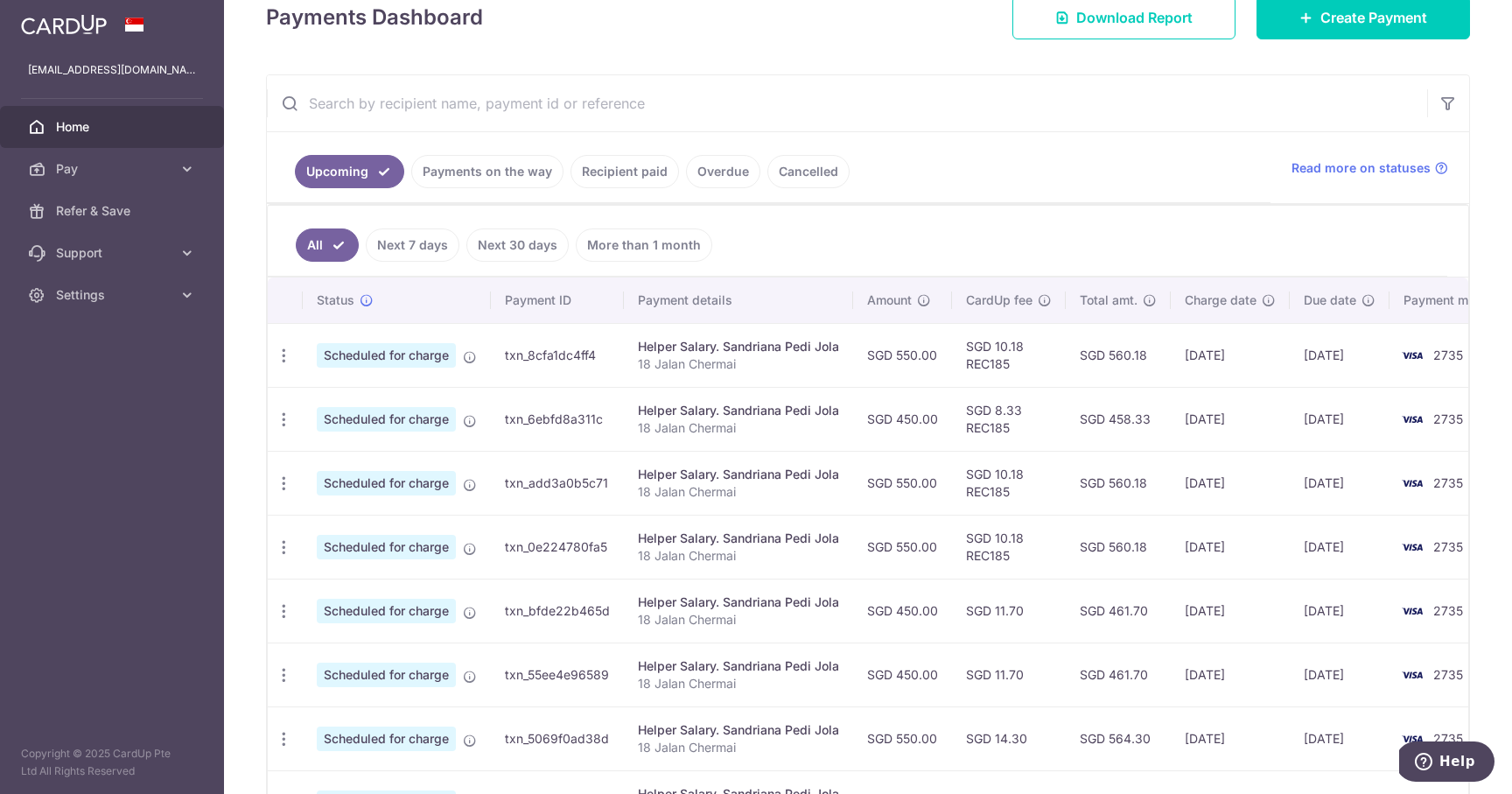
scroll to position [272, 0]
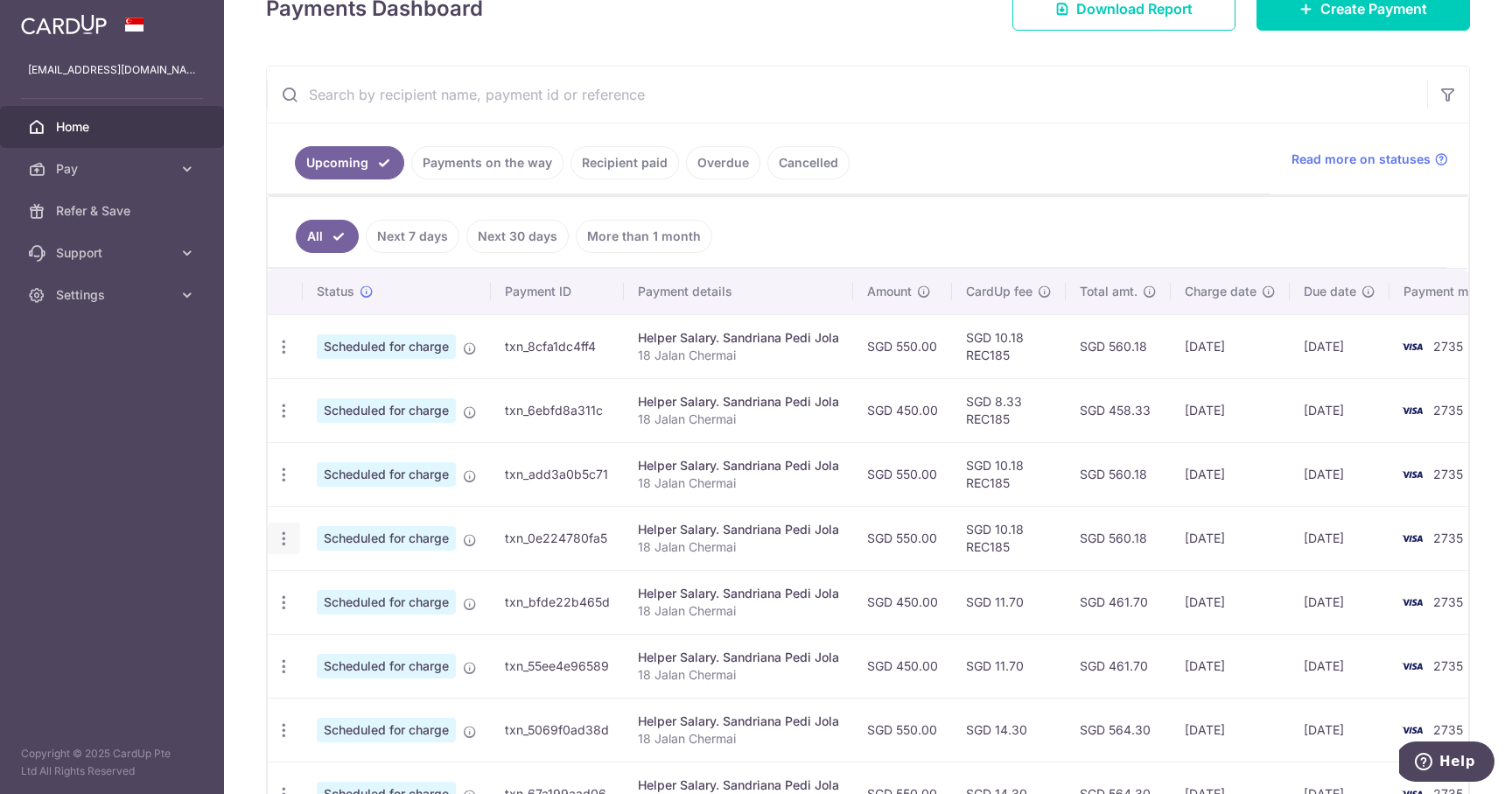
click at [283, 535] on icon "button" at bounding box center [284, 539] width 18 height 18
click at [326, 579] on span "Update payment" at bounding box center [377, 586] width 119 height 21
radio input "true"
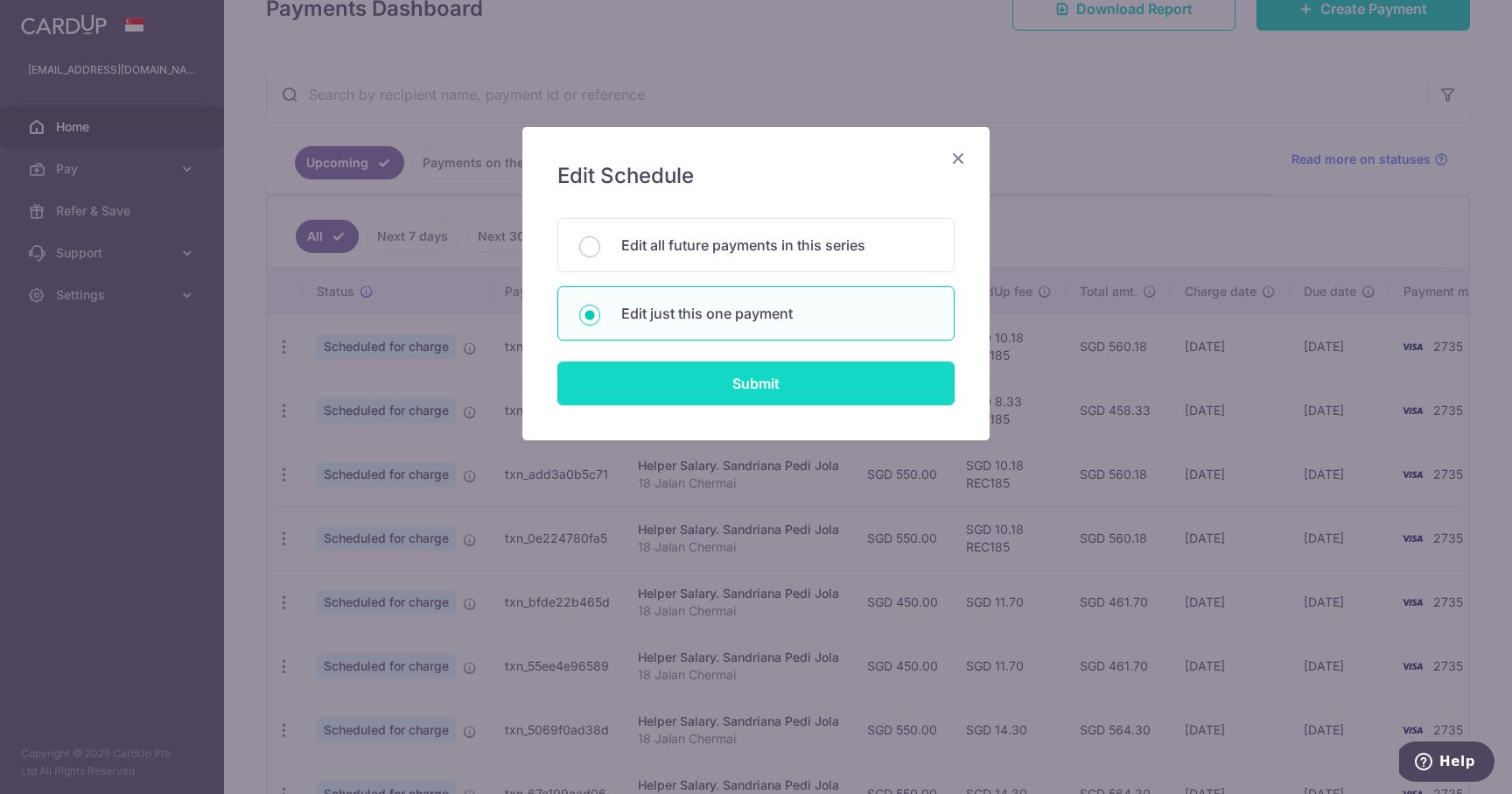
click at [729, 385] on input "Submit" at bounding box center [756, 383] width 397 height 44
radio input "true"
type input "550.00"
type input "[DATE]"
type input "18 Jalan Chermai"
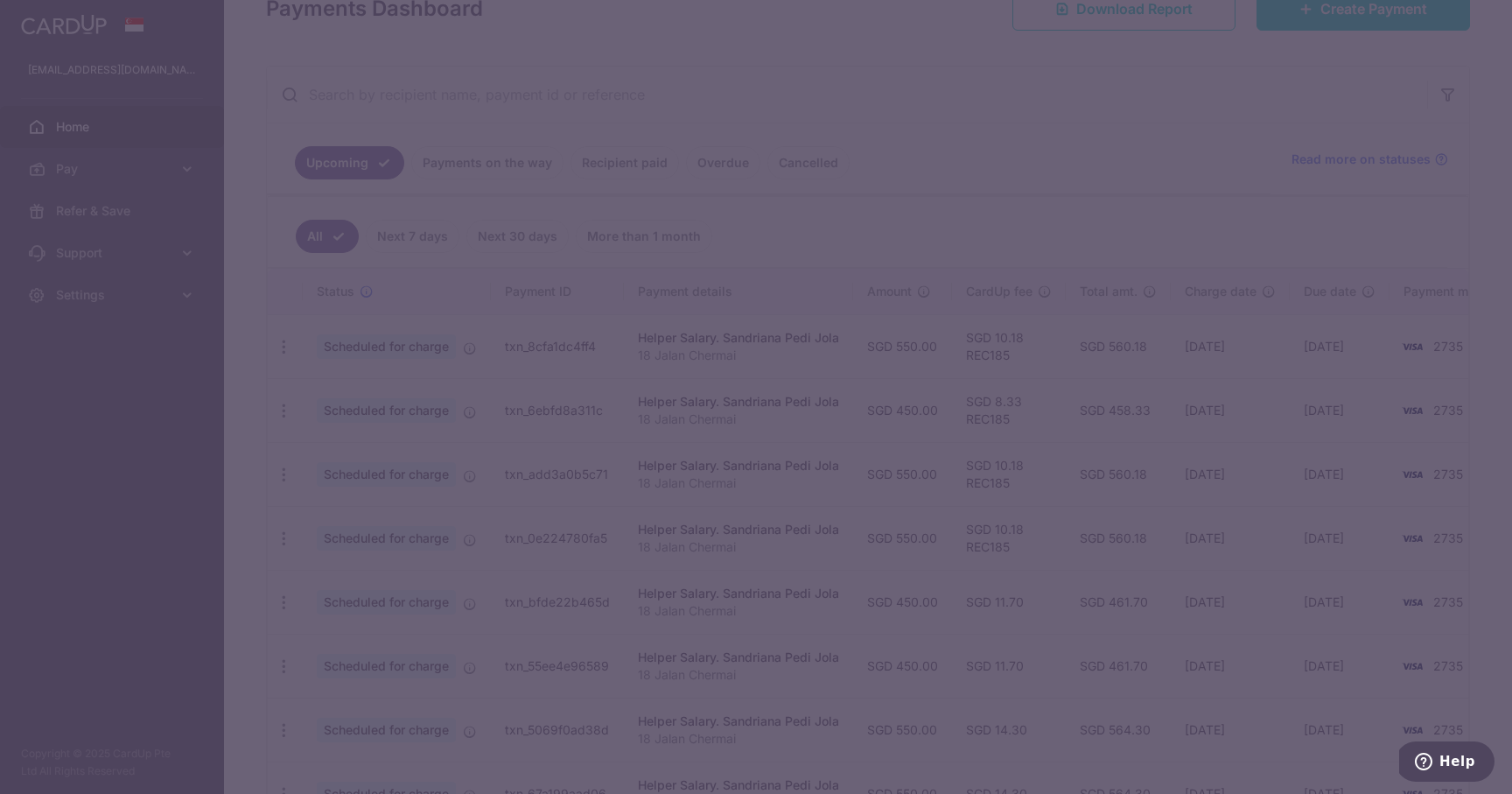
type input "REC185"
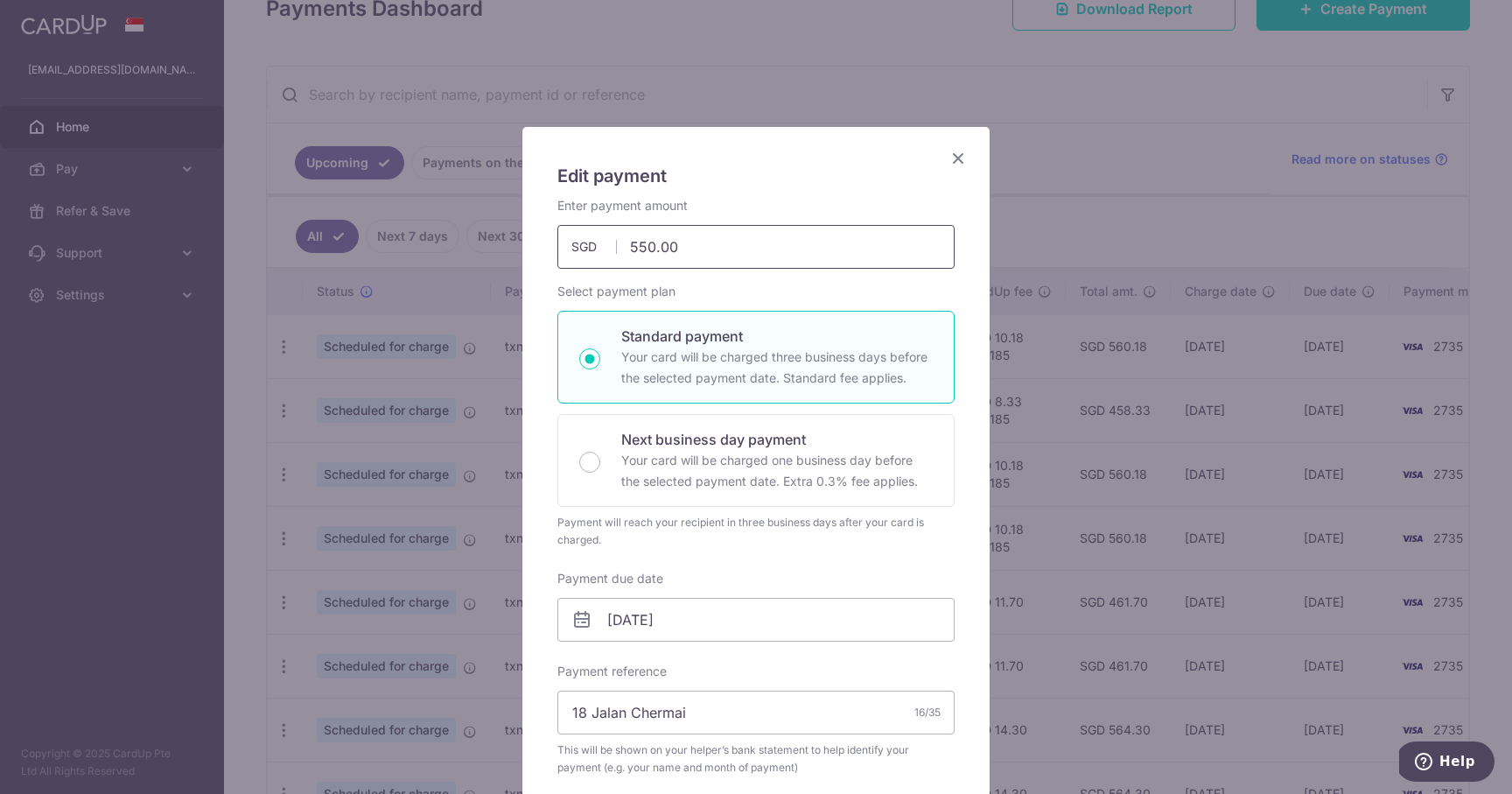
click at [637, 245] on input "550.00" at bounding box center [756, 246] width 397 height 44
type input "450.00"
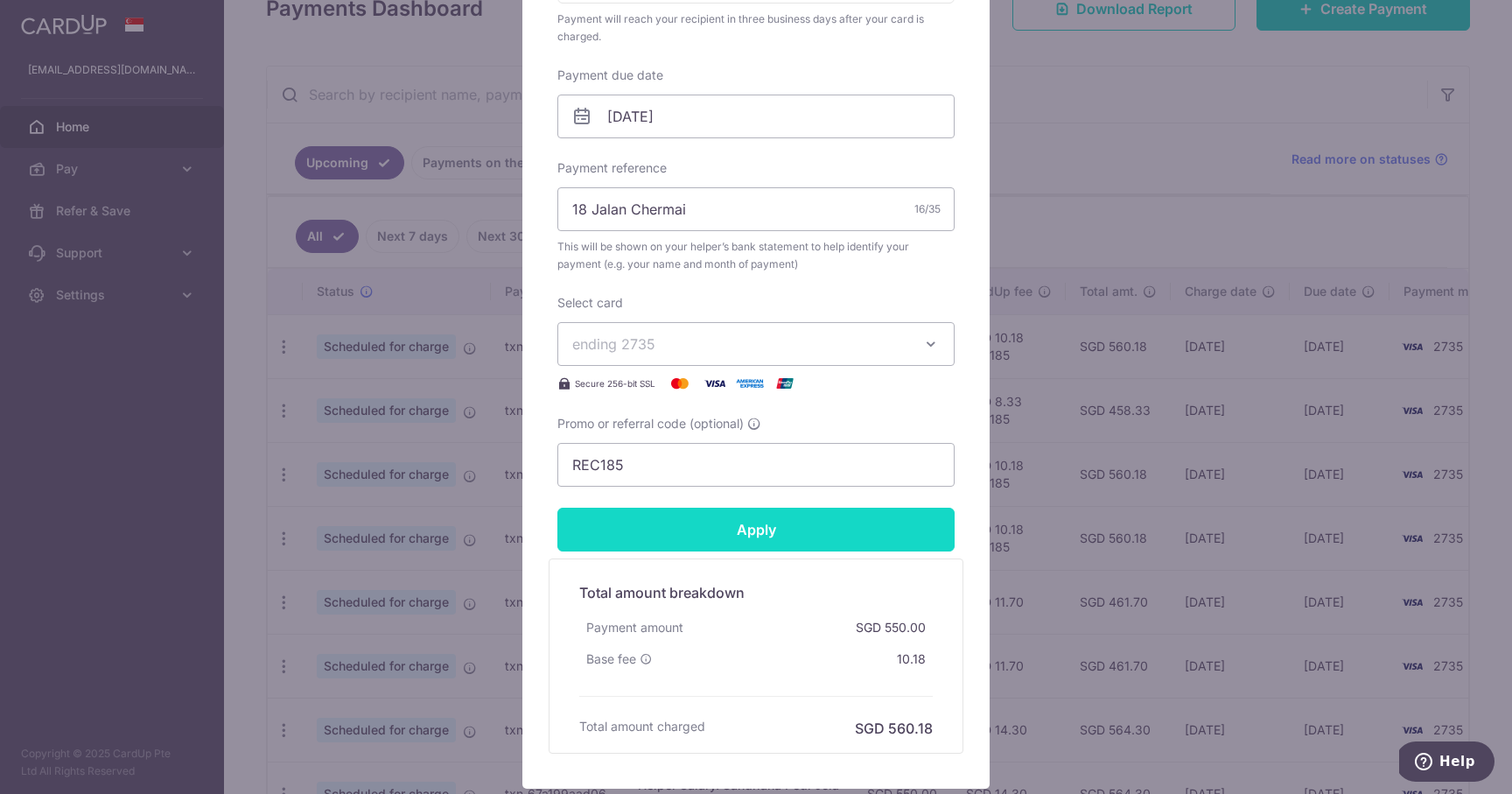
click at [635, 528] on input "Apply" at bounding box center [756, 530] width 397 height 44
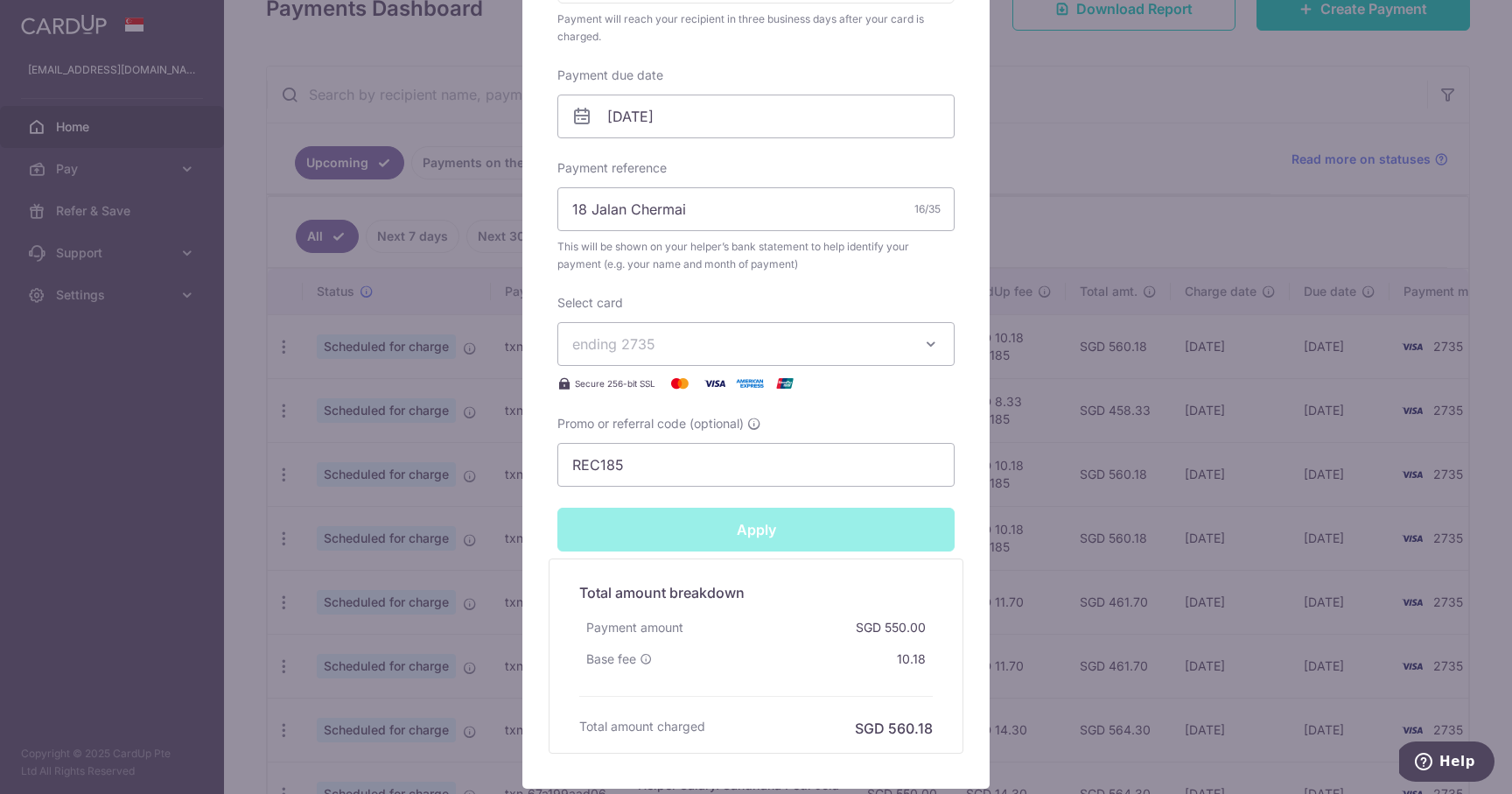
type input "Successfully Applied"
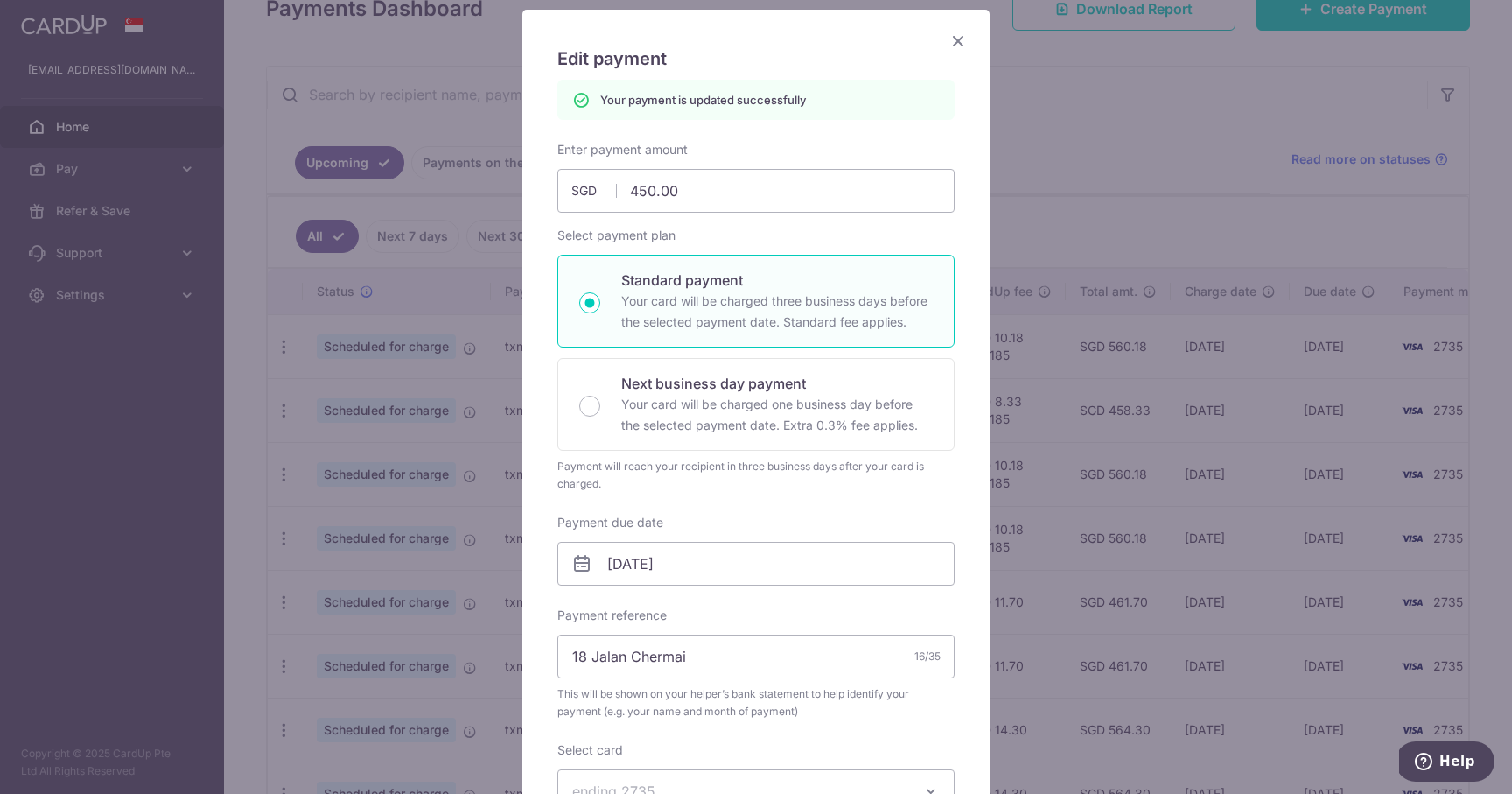
scroll to position [0, 0]
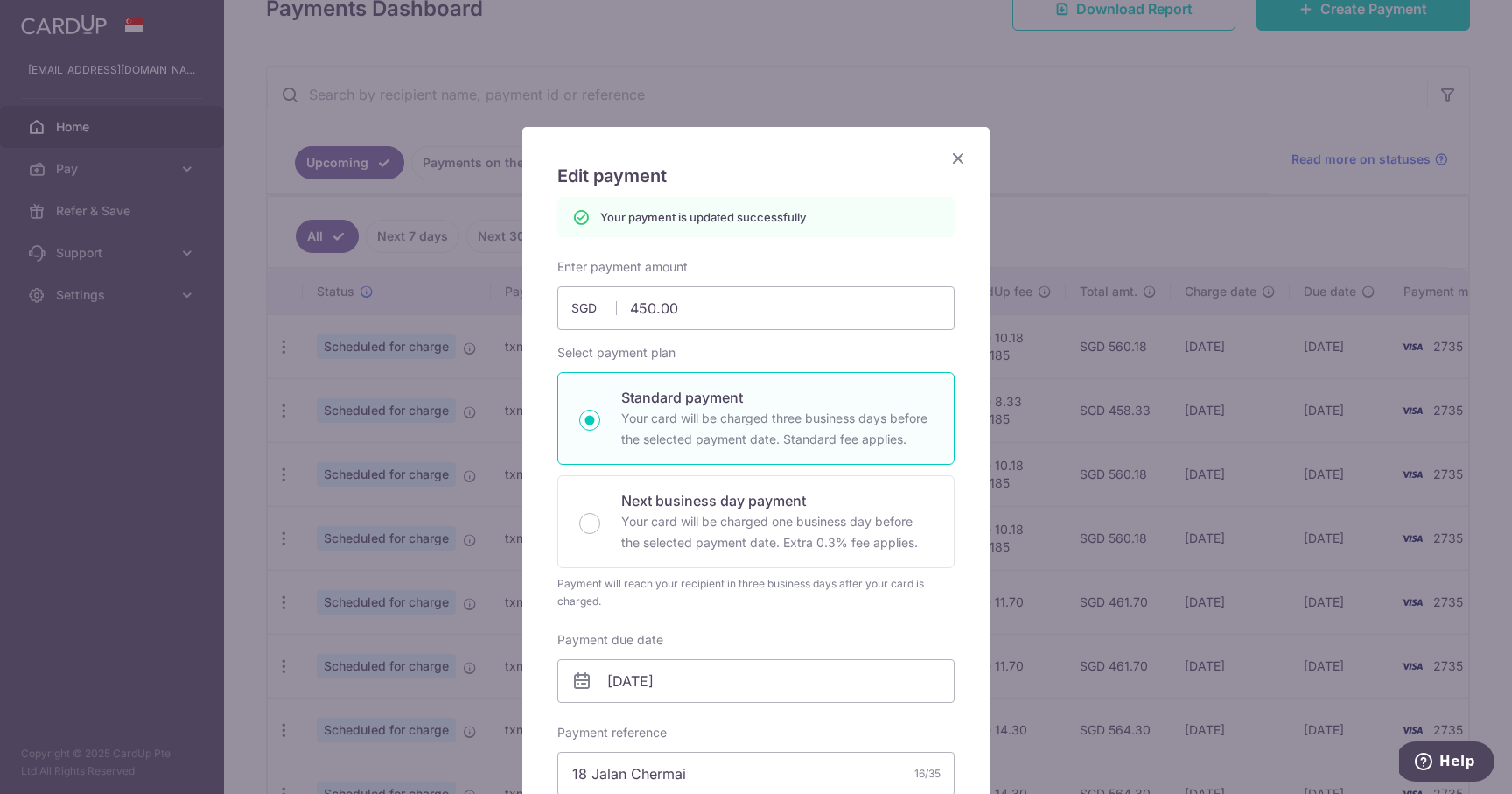
click at [957, 153] on icon "Close" at bounding box center [957, 158] width 21 height 22
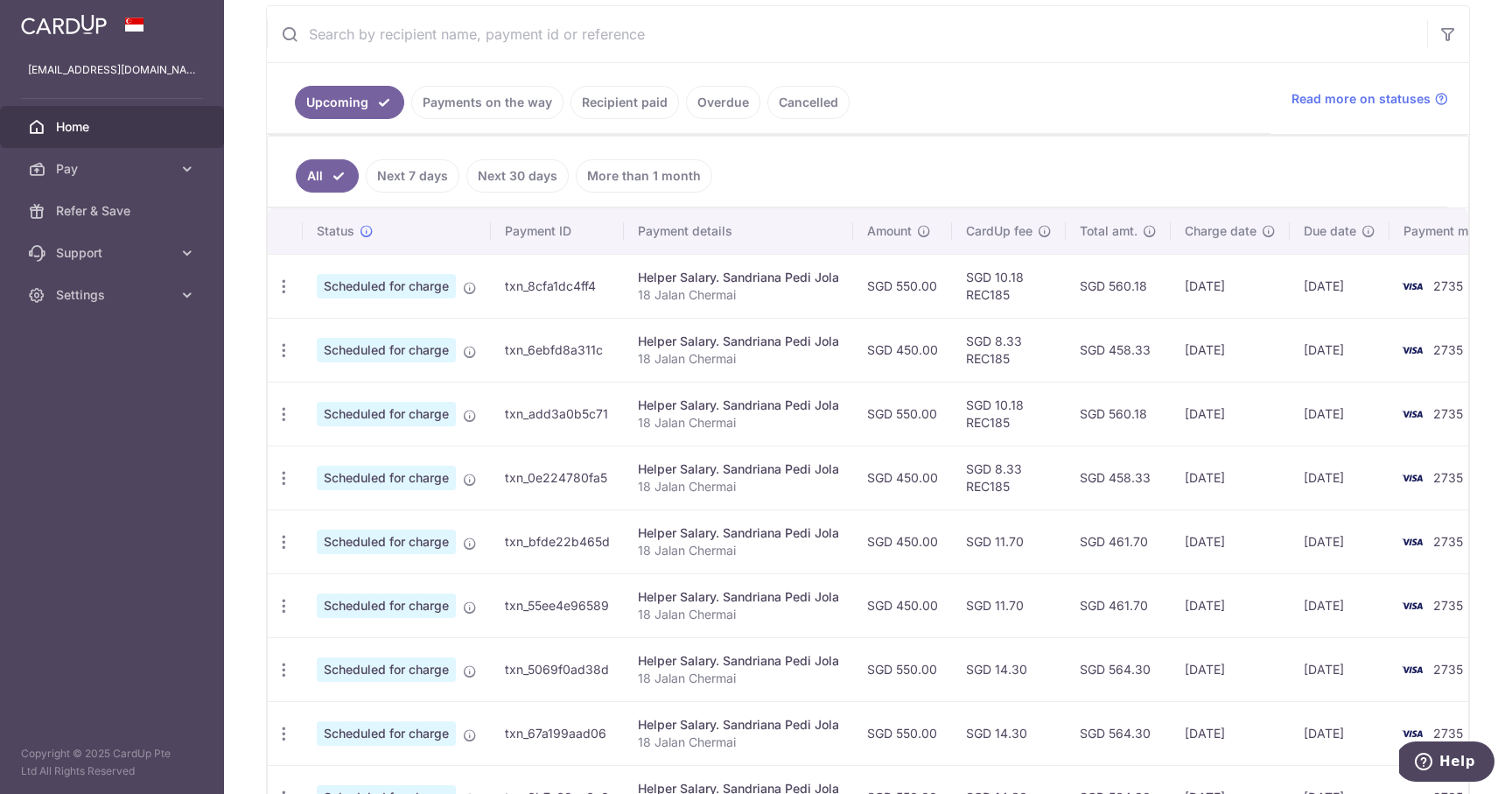
scroll to position [334, 0]
click at [284, 417] on icon "button" at bounding box center [284, 414] width 18 height 18
click at [323, 457] on span "Update payment" at bounding box center [377, 460] width 119 height 21
radio input "true"
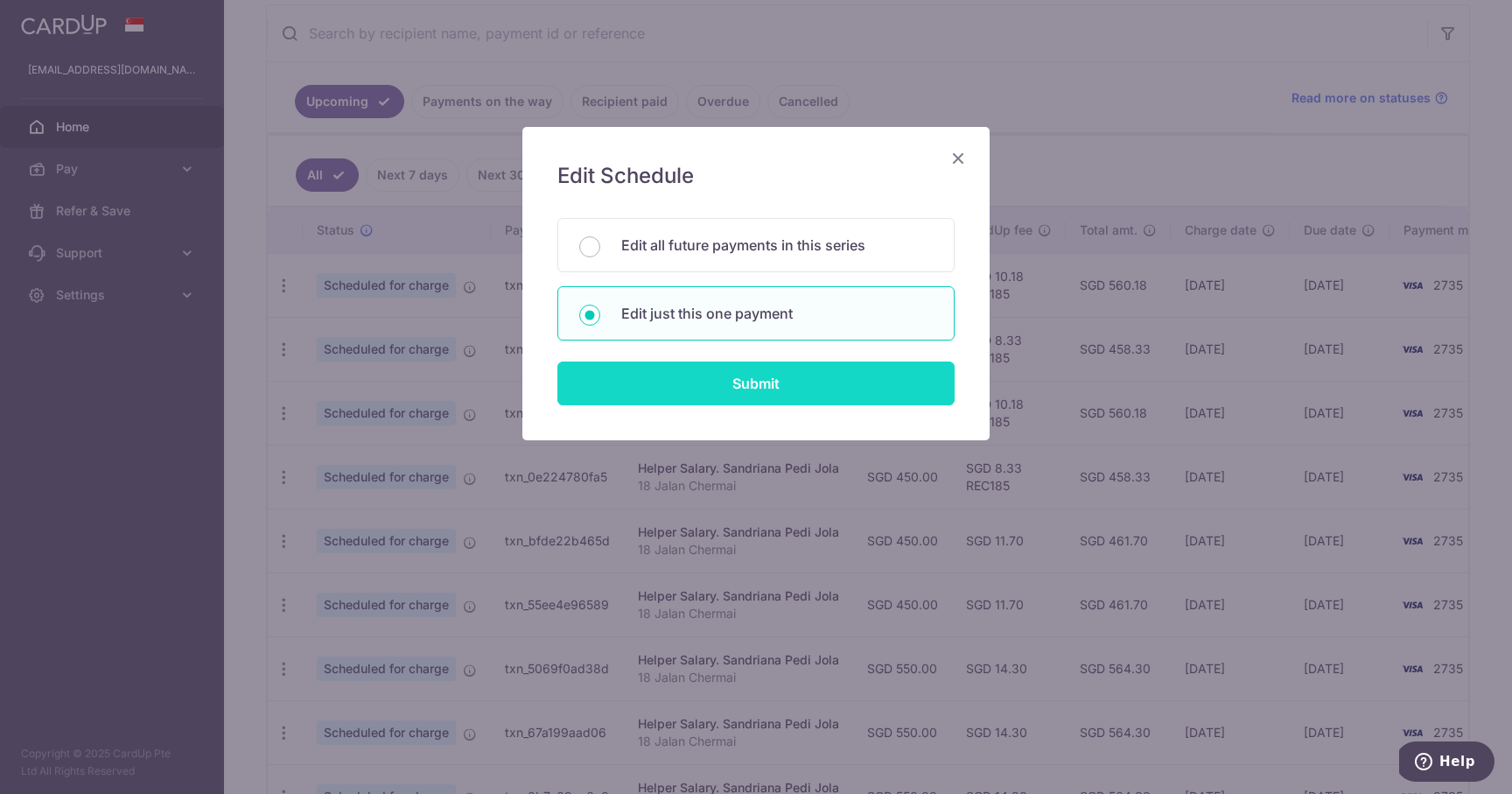
click at [698, 395] on input "Submit" at bounding box center [756, 383] width 397 height 44
radio input "true"
type input "550.00"
type input "[DATE]"
type input "18 Jalan Chermai"
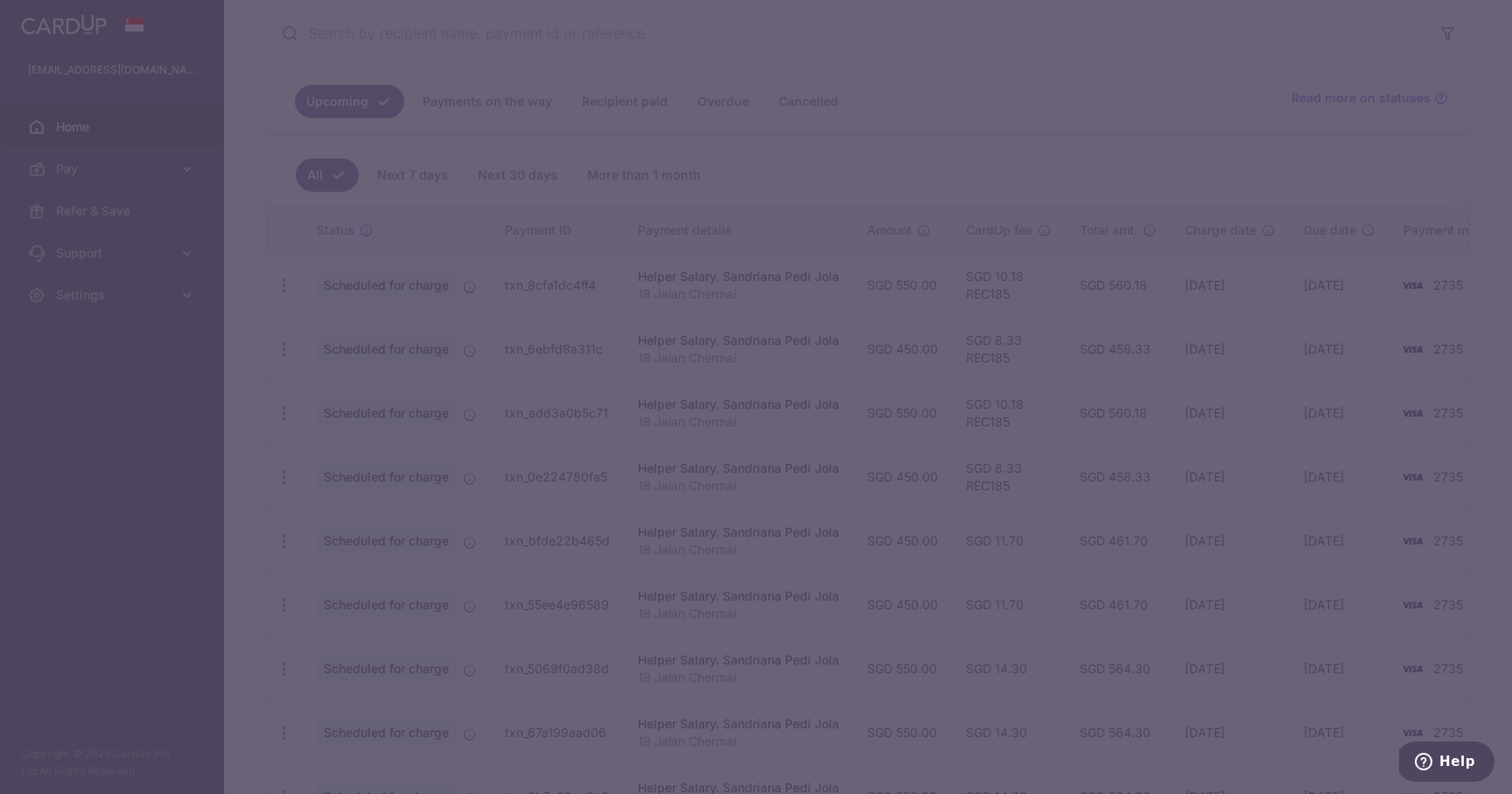
type input "REC185"
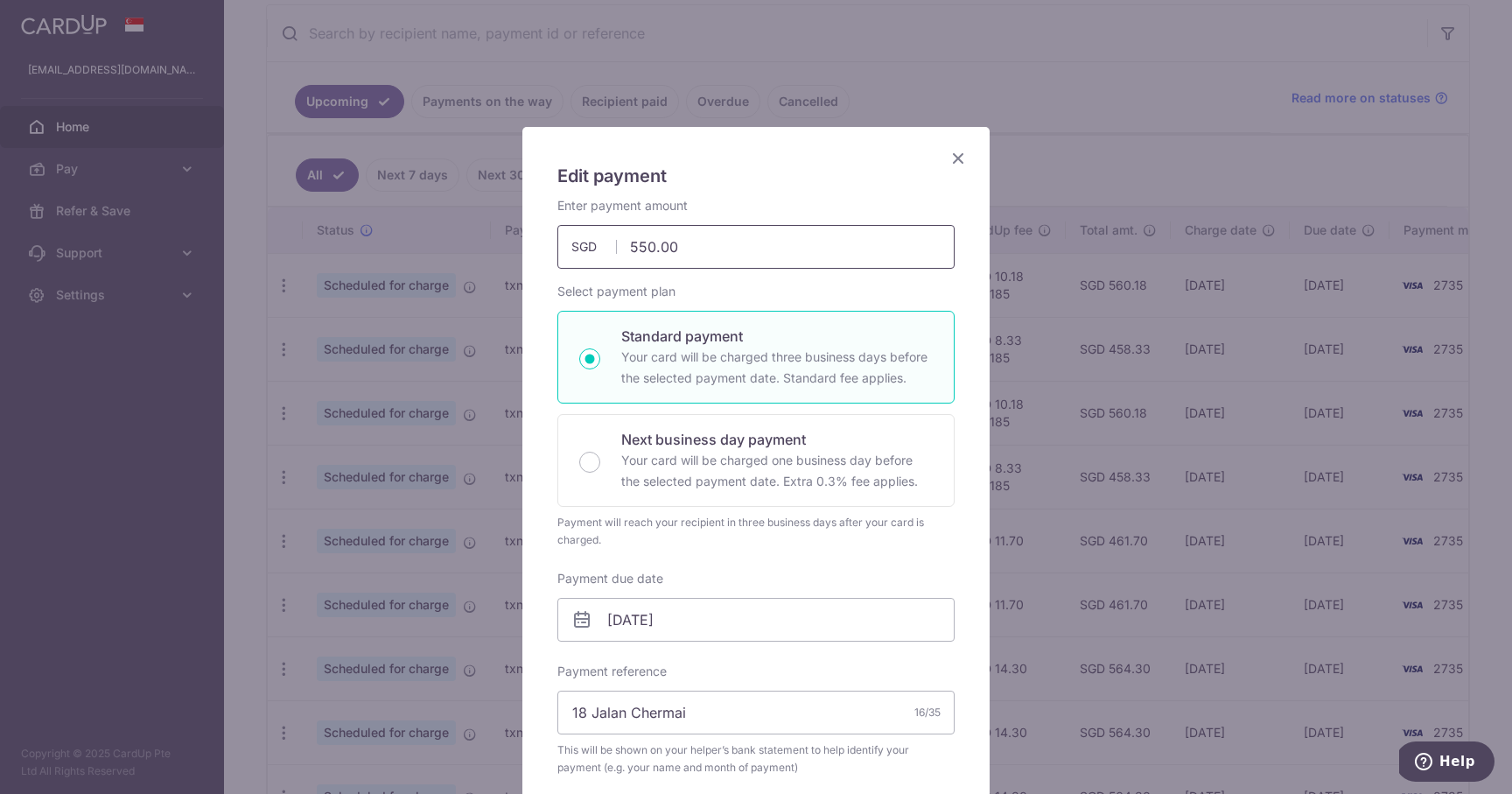
click at [629, 246] on input "550.00" at bounding box center [756, 246] width 397 height 44
type input "450.00"
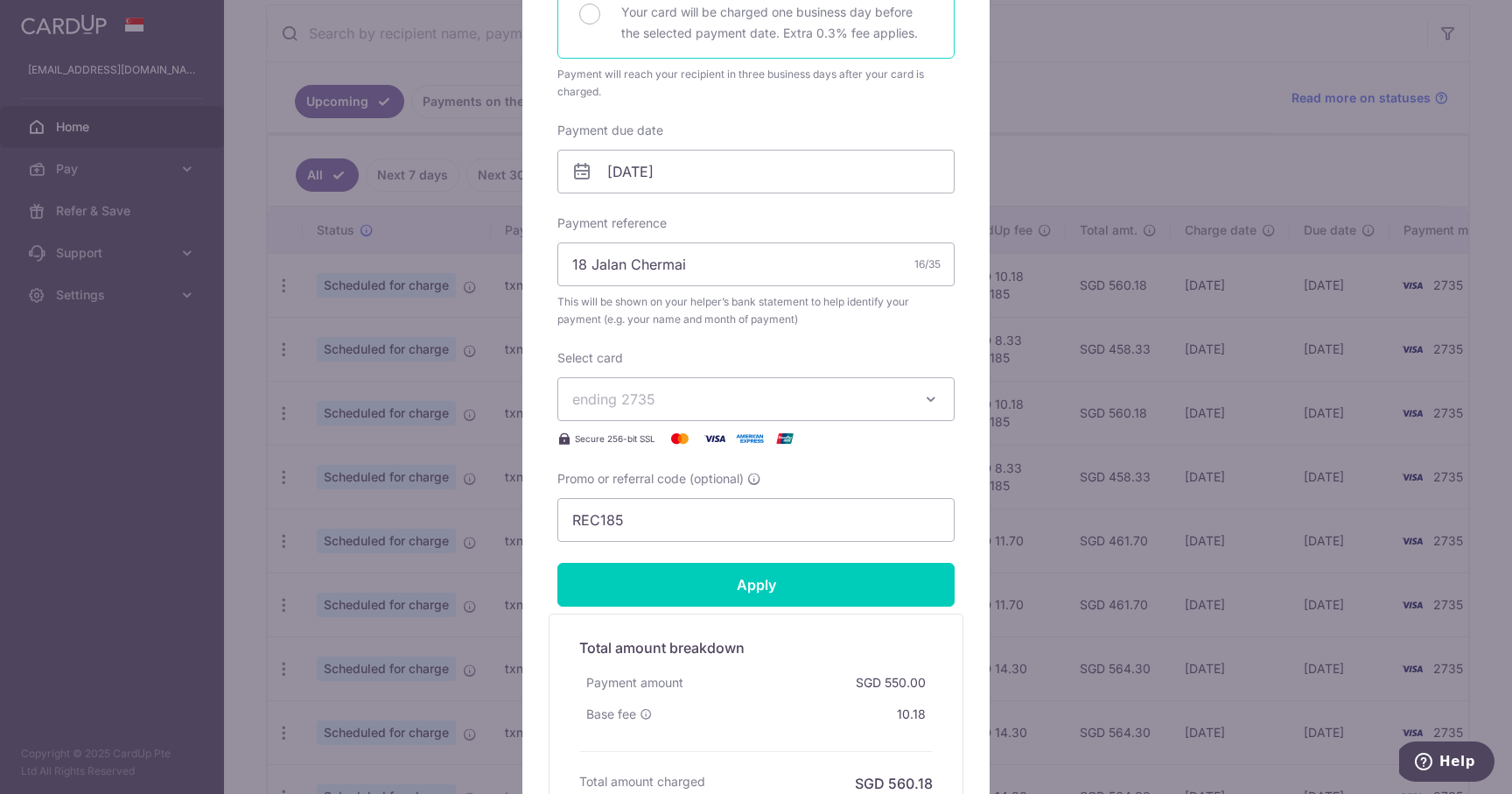
scroll to position [509, 0]
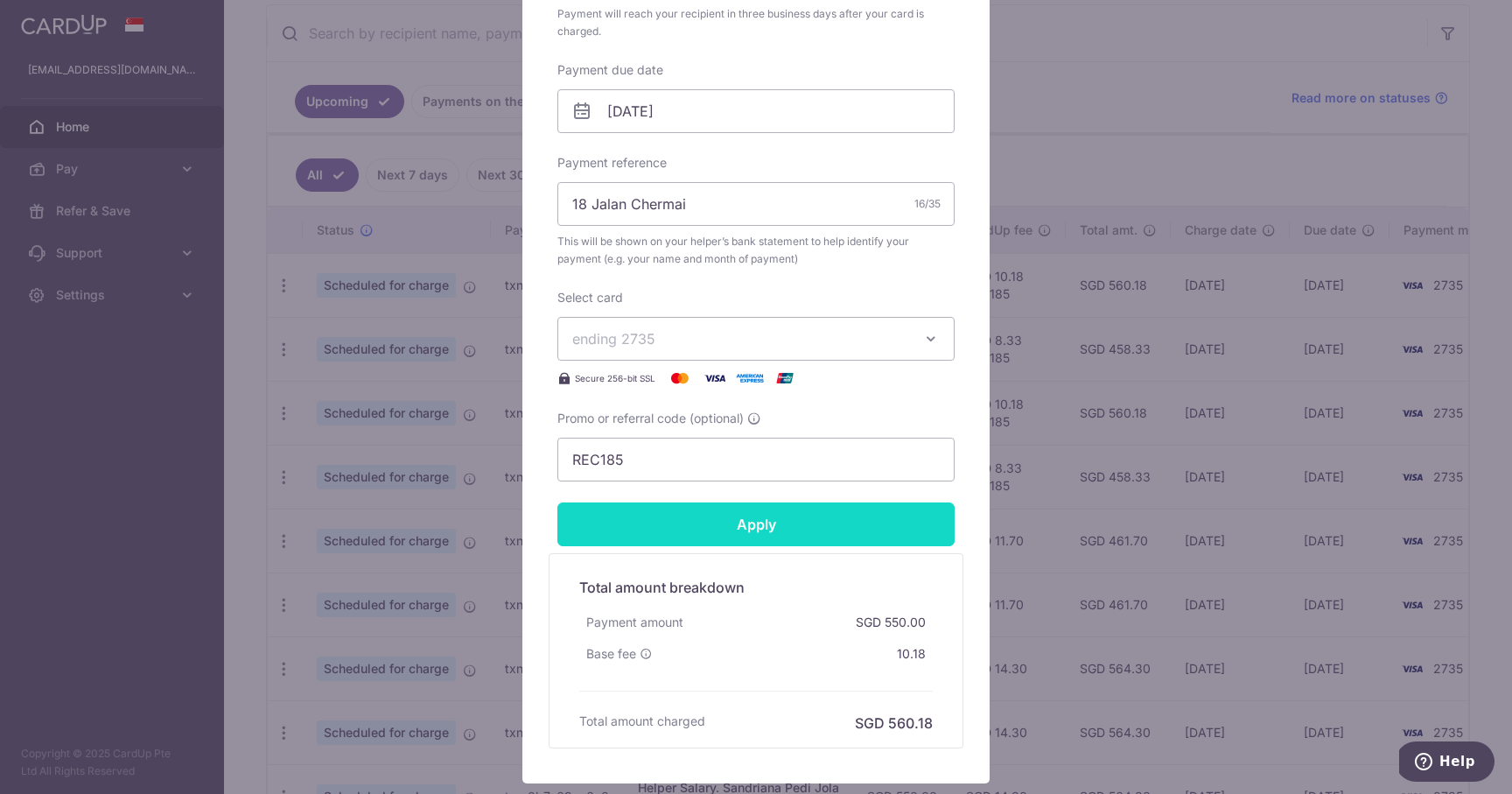
click at [689, 534] on input "Apply" at bounding box center [756, 524] width 397 height 44
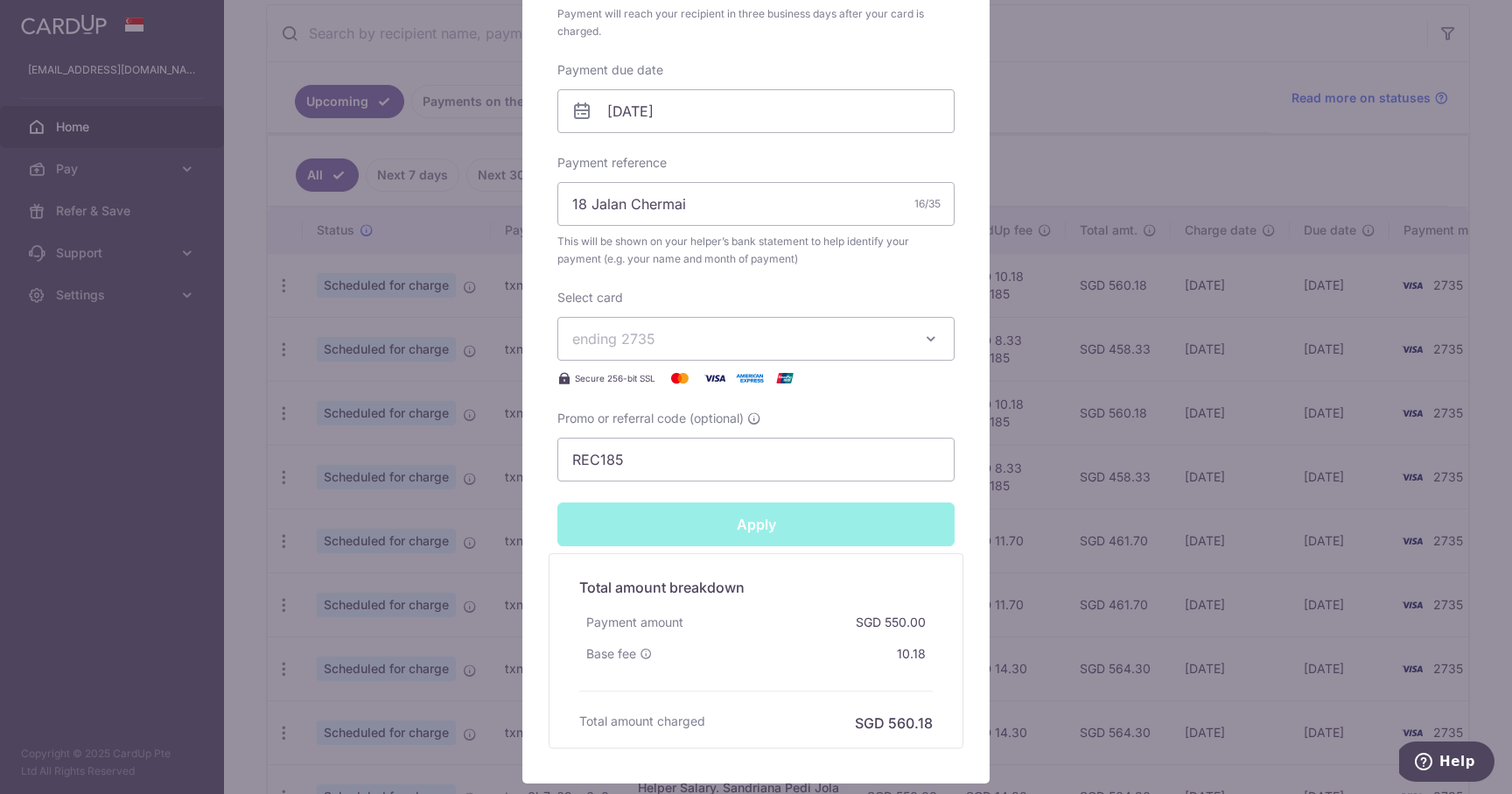
type input "Successfully Applied"
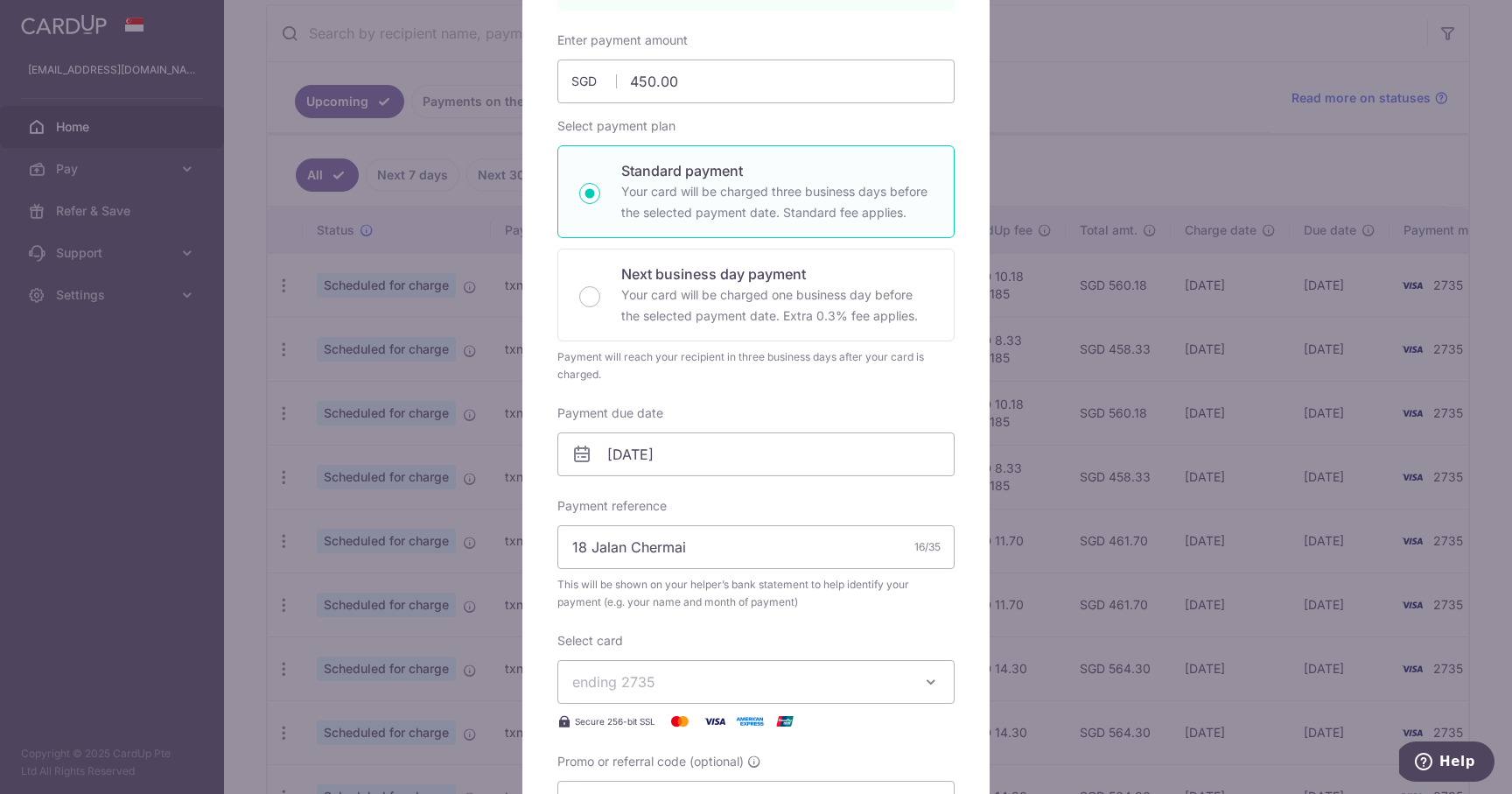
scroll to position [0, 0]
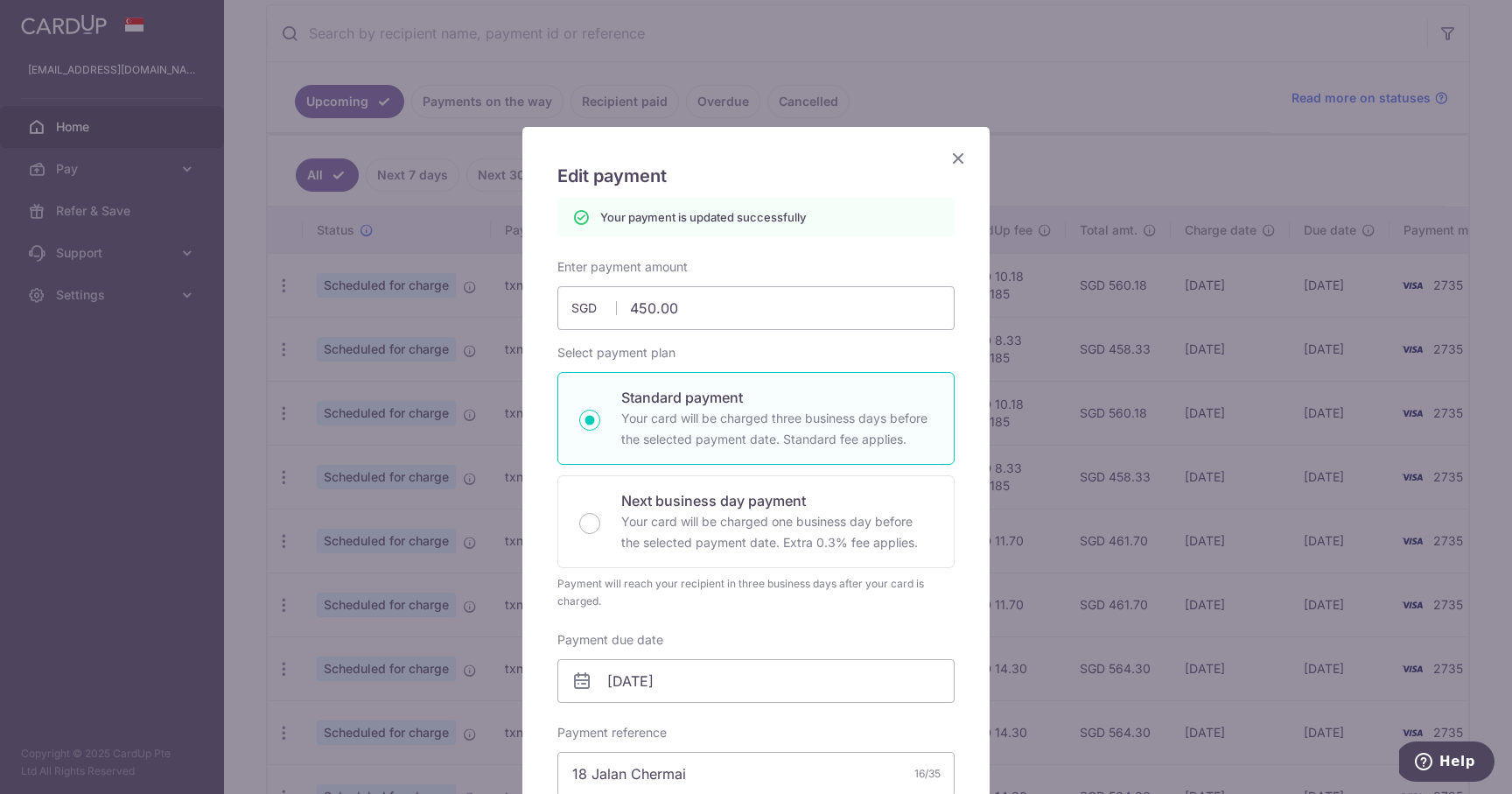
click at [956, 163] on icon "Close" at bounding box center [957, 158] width 21 height 22
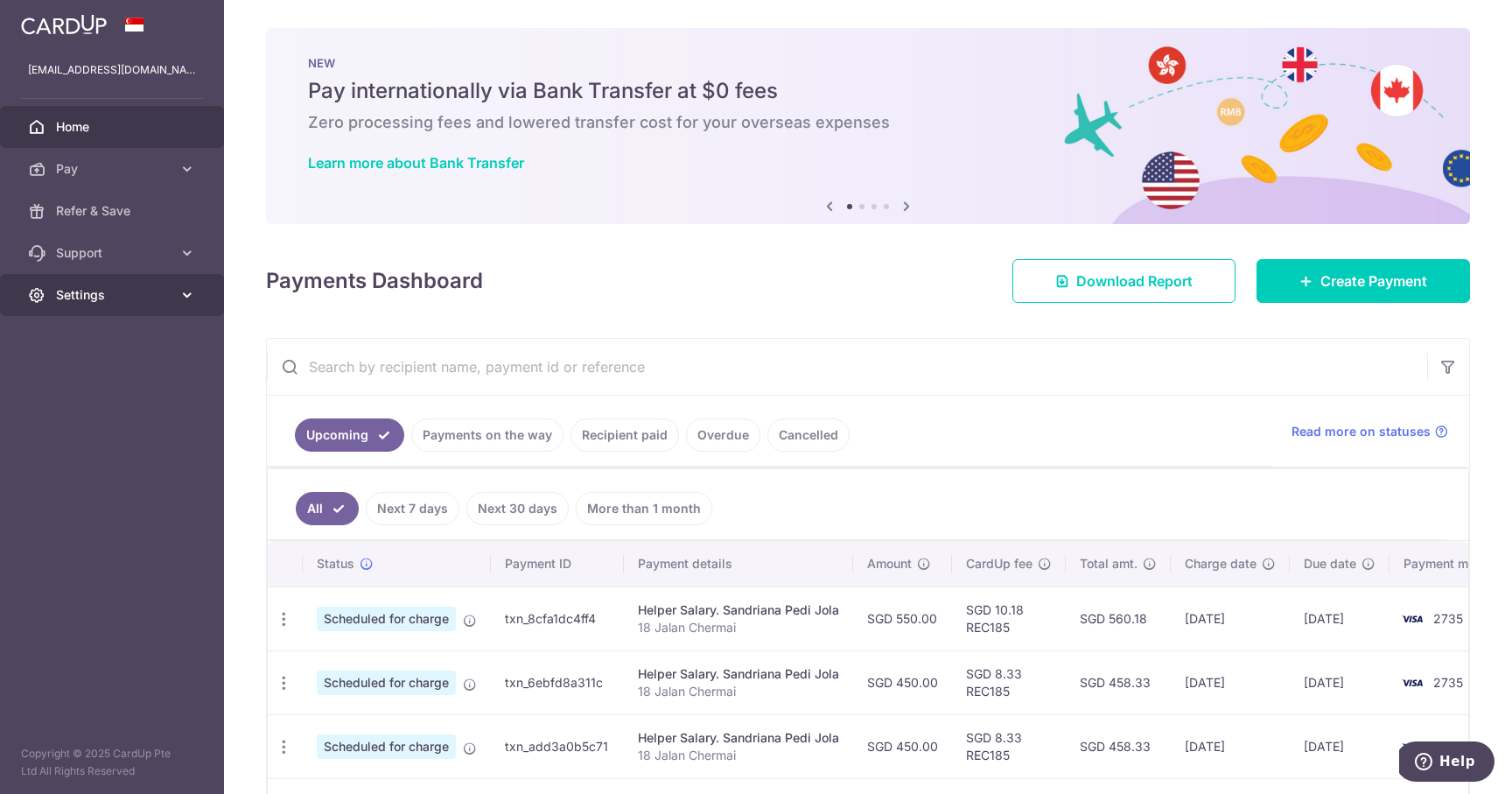
click at [168, 292] on span "Settings" at bounding box center [113, 294] width 116 height 17
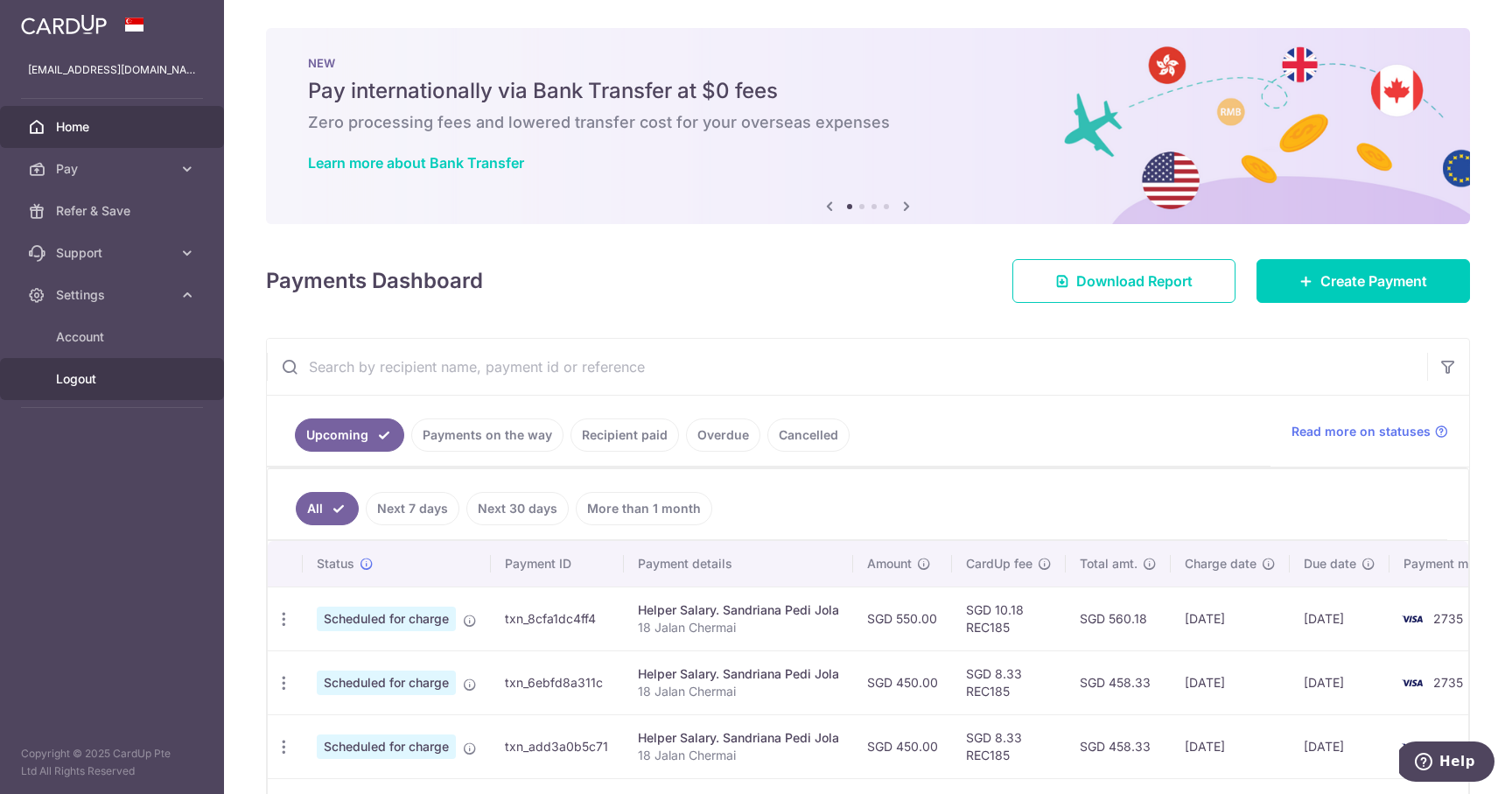
click at [76, 380] on span "Logout" at bounding box center [113, 379] width 116 height 17
